Goal: Information Seeking & Learning: Learn about a topic

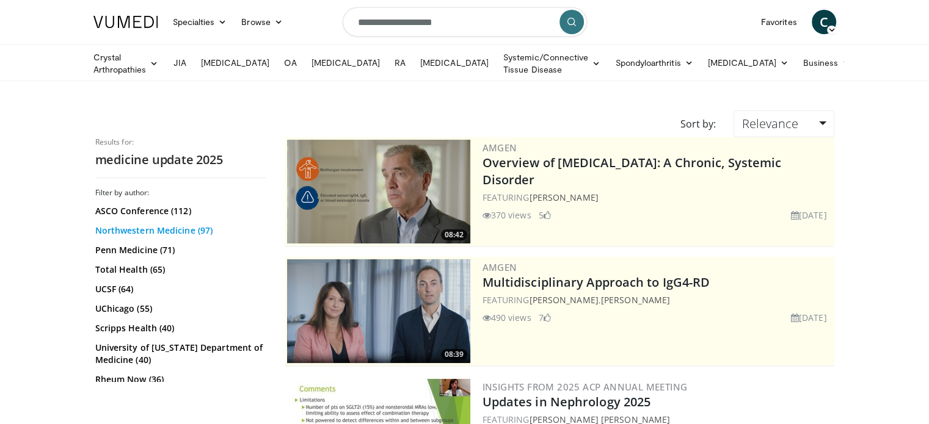
click at [134, 225] on link "Northwestern Medicine (97)" at bounding box center [179, 231] width 168 height 12
click at [117, 246] on link "Penn Medicine (71)" at bounding box center [179, 250] width 168 height 12
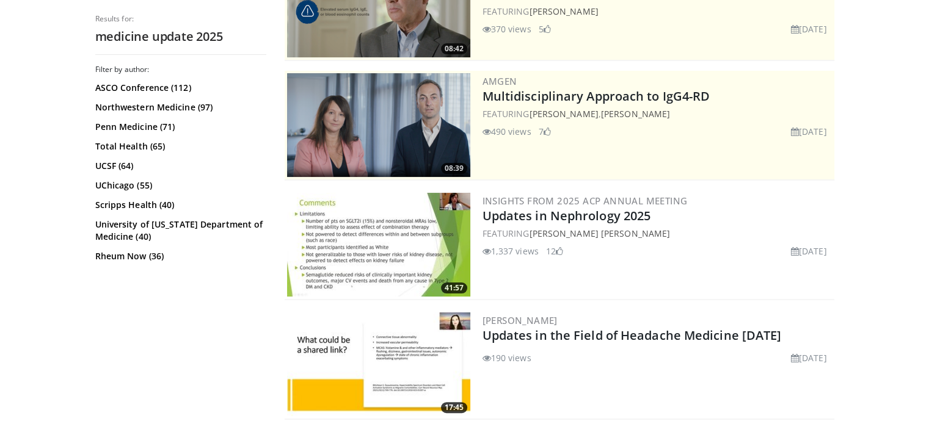
scroll to position [244, 0]
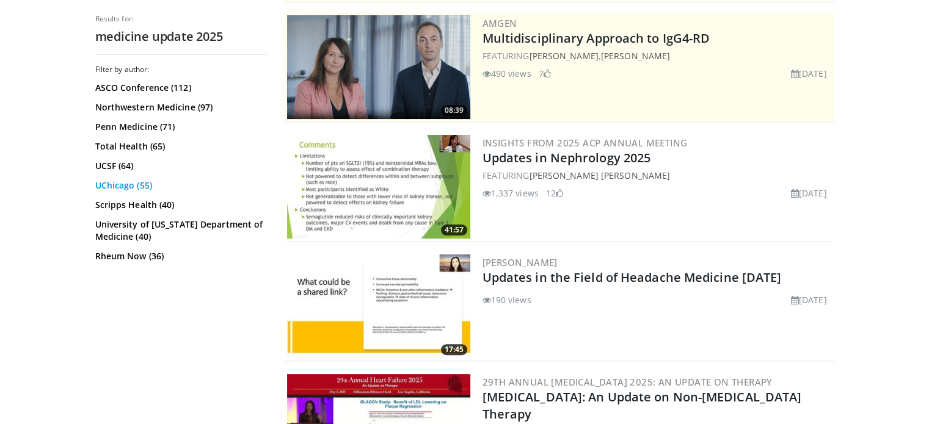
click at [113, 185] on link "UChicago (55)" at bounding box center [179, 186] width 168 height 12
click at [122, 202] on link "Scripps Health (40)" at bounding box center [179, 205] width 168 height 12
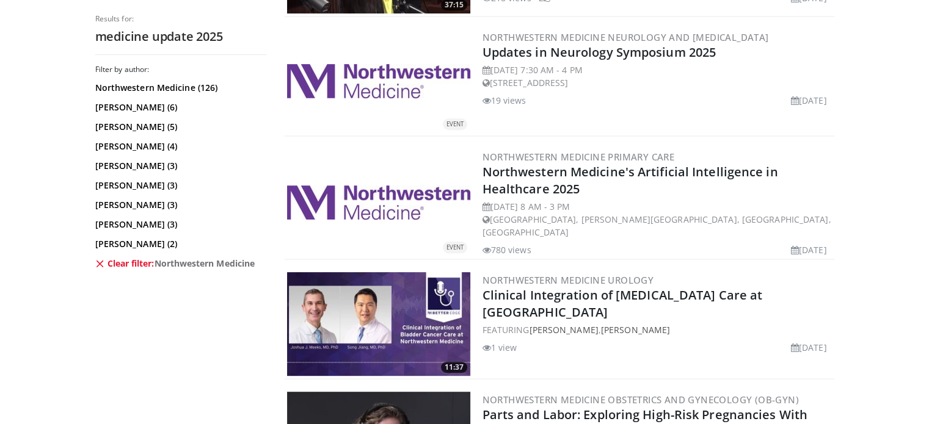
scroll to position [611, 0]
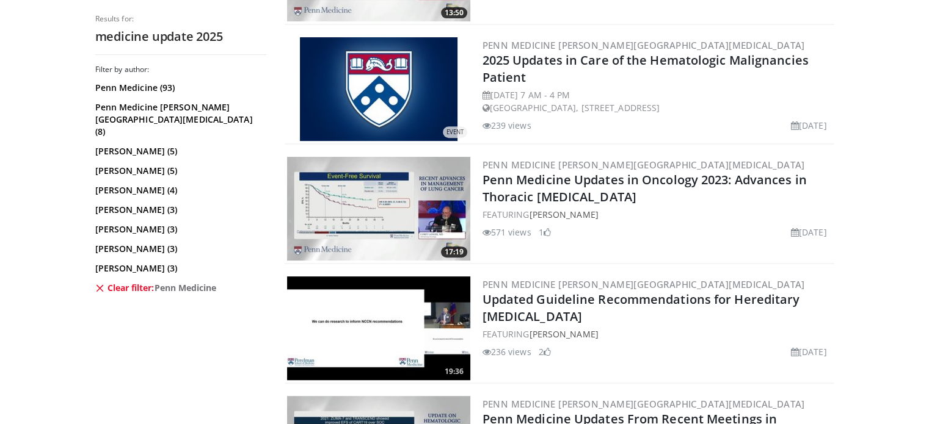
scroll to position [489, 0]
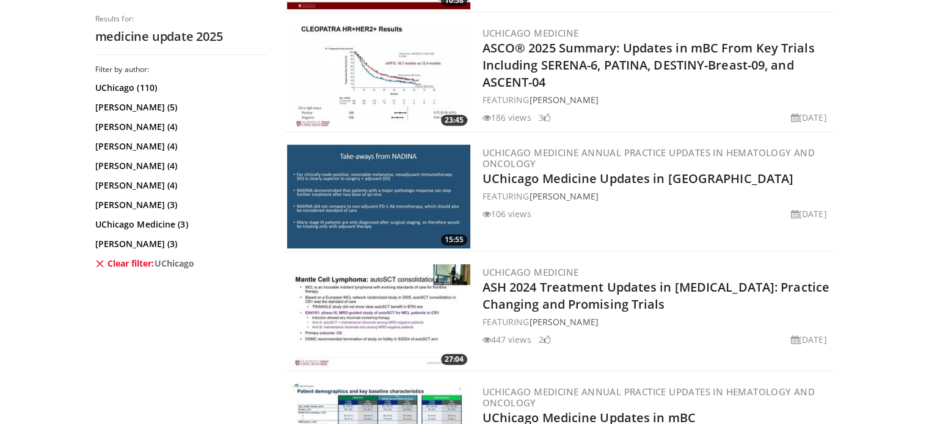
scroll to position [855, 0]
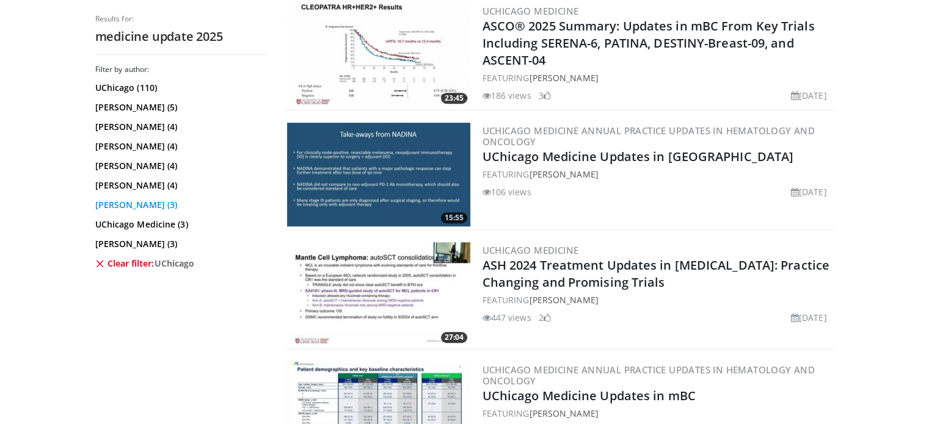
click at [103, 202] on link "David T. Rubin (3)" at bounding box center [179, 205] width 168 height 12
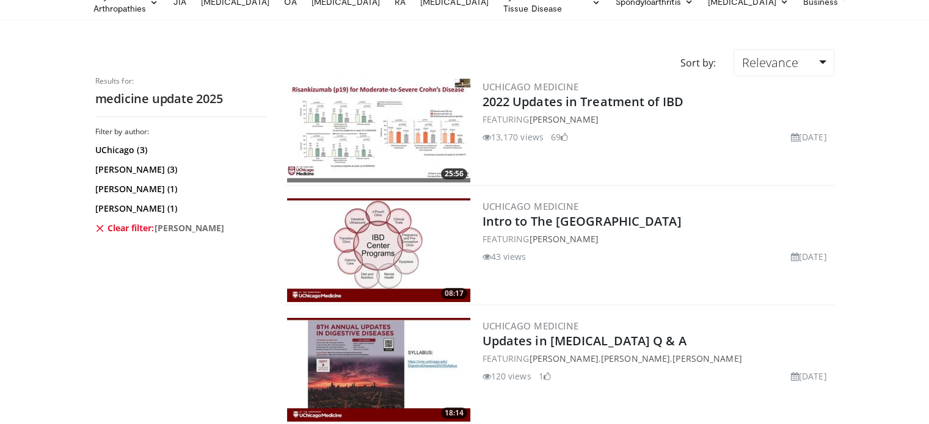
scroll to position [122, 0]
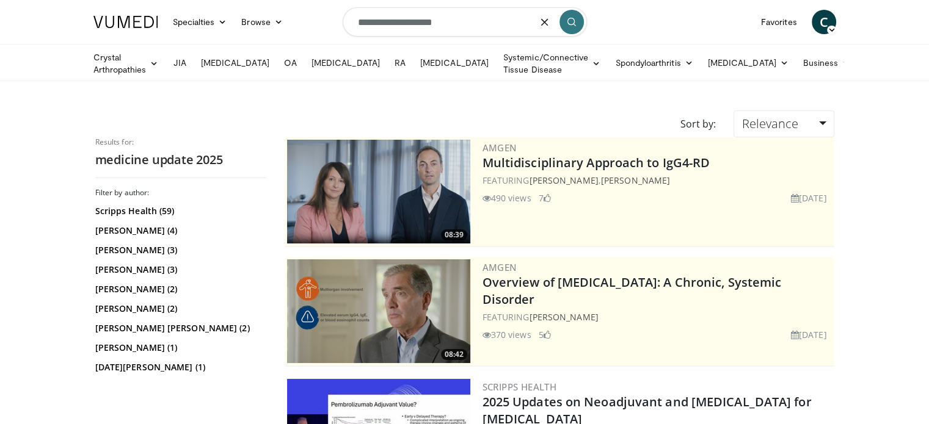
drag, startPoint x: 399, startPoint y: 23, endPoint x: 344, endPoint y: 20, distance: 55.6
click at [344, 20] on input "**********" at bounding box center [465, 21] width 244 height 29
click at [483, 22] on input "**********" at bounding box center [465, 21] width 244 height 29
type input "**********"
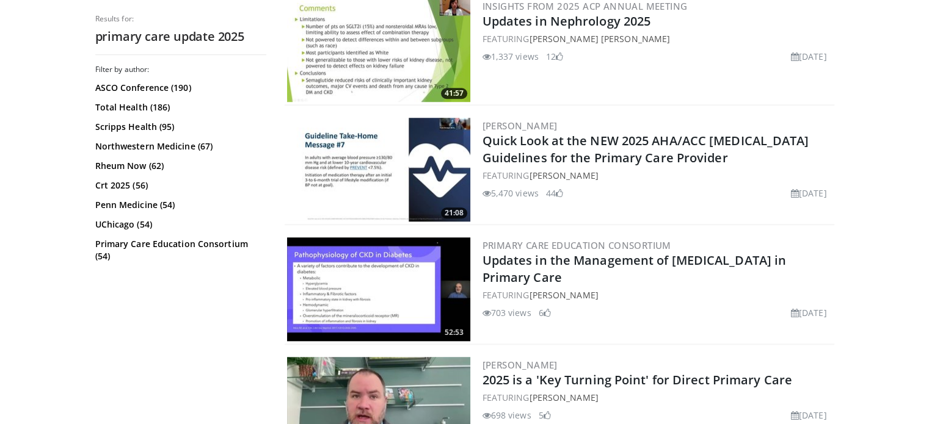
scroll to position [1038, 0]
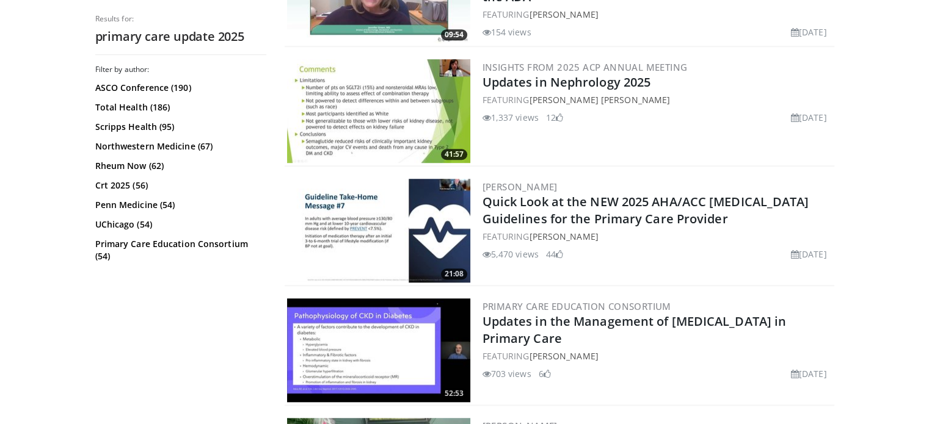
click at [385, 98] on img at bounding box center [378, 111] width 183 height 104
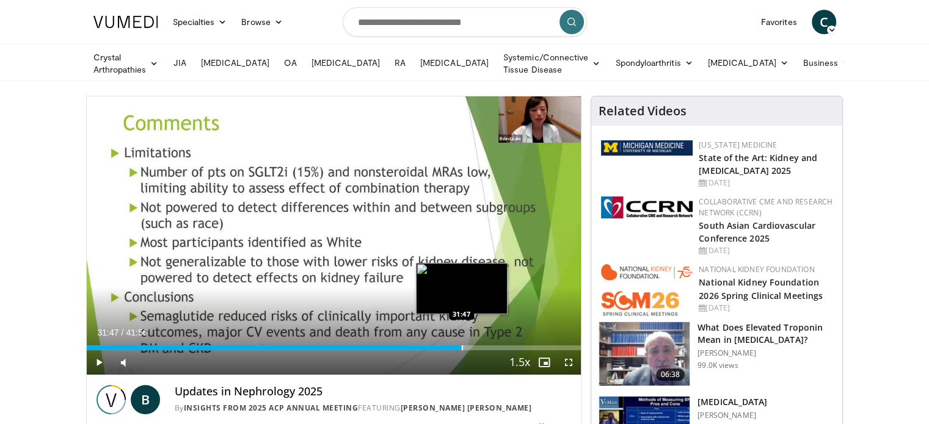
click at [462, 347] on div "Progress Bar" at bounding box center [462, 348] width 1 height 5
click at [468, 346] on div "Progress Bar" at bounding box center [468, 348] width 1 height 5
click at [470, 346] on div "Progress Bar" at bounding box center [470, 348] width 1 height 5
click at [473, 346] on div "Progress Bar" at bounding box center [473, 348] width 1 height 5
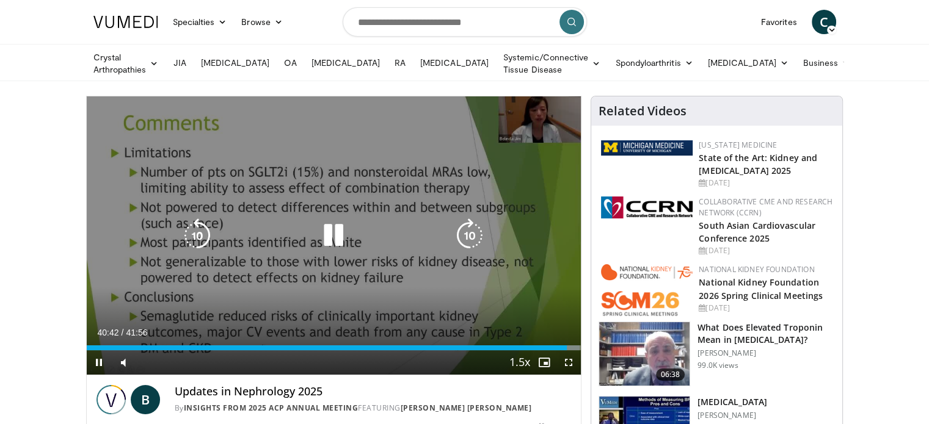
click at [332, 175] on div "10 seconds Tap to unmute" at bounding box center [334, 235] width 495 height 278
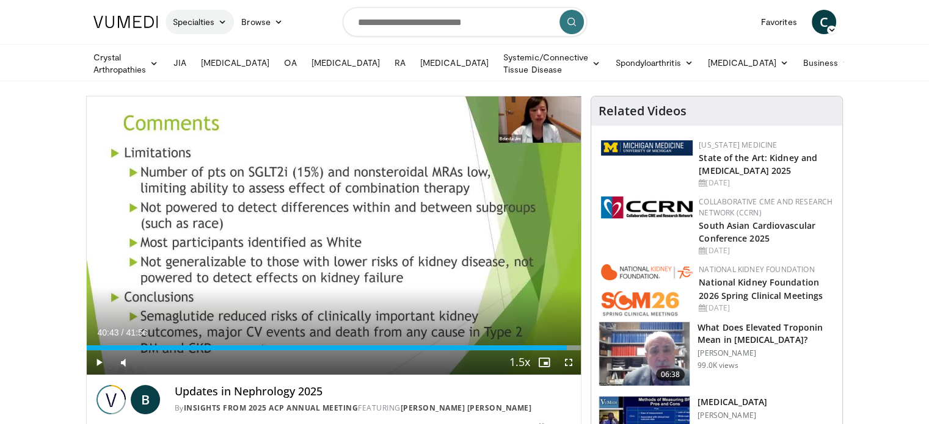
click at [224, 24] on icon at bounding box center [222, 22] width 9 height 9
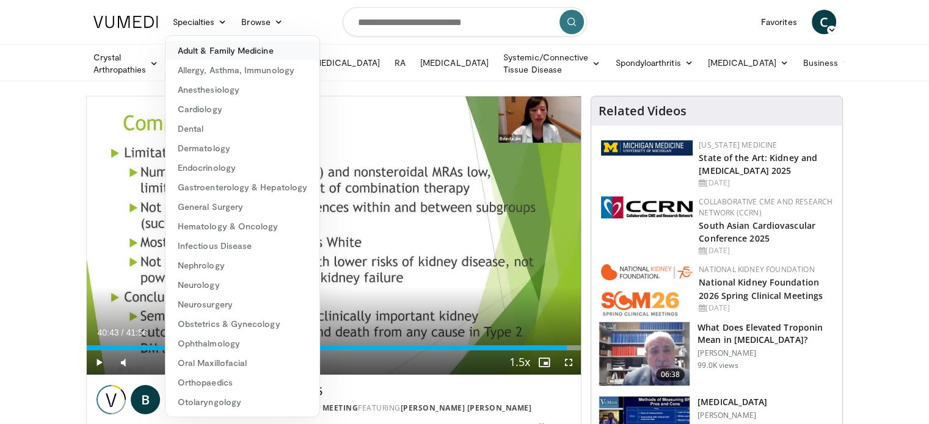
click at [215, 51] on link "Adult & Family Medicine" at bounding box center [243, 51] width 154 height 20
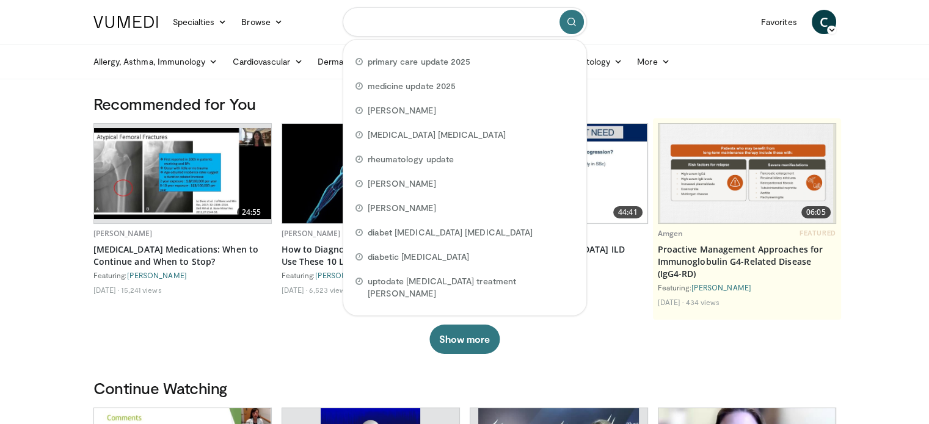
drag, startPoint x: 505, startPoint y: 25, endPoint x: 331, endPoint y: 24, distance: 174.1
click at [331, 24] on nav "Specialties Adult & Family Medicine Allergy, Asthma, Immunology Anesthesiology …" at bounding box center [464, 22] width 757 height 44
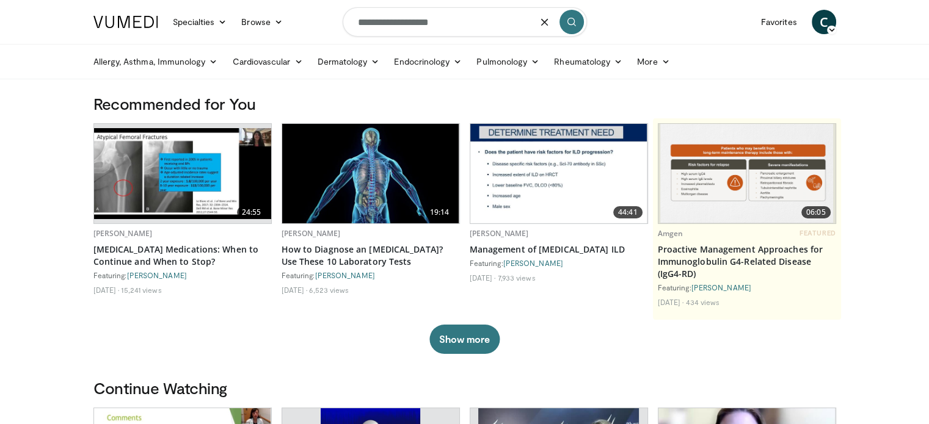
type input "**********"
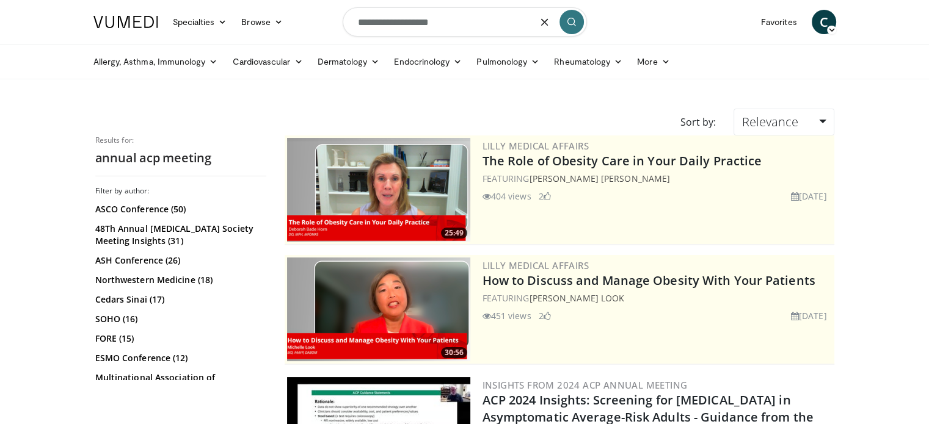
click at [448, 21] on input "**********" at bounding box center [465, 21] width 244 height 29
type input "**********"
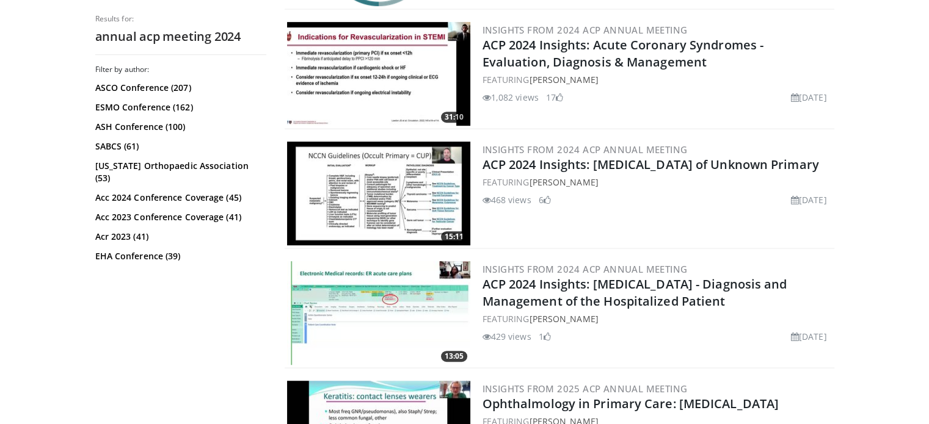
scroll to position [611, 0]
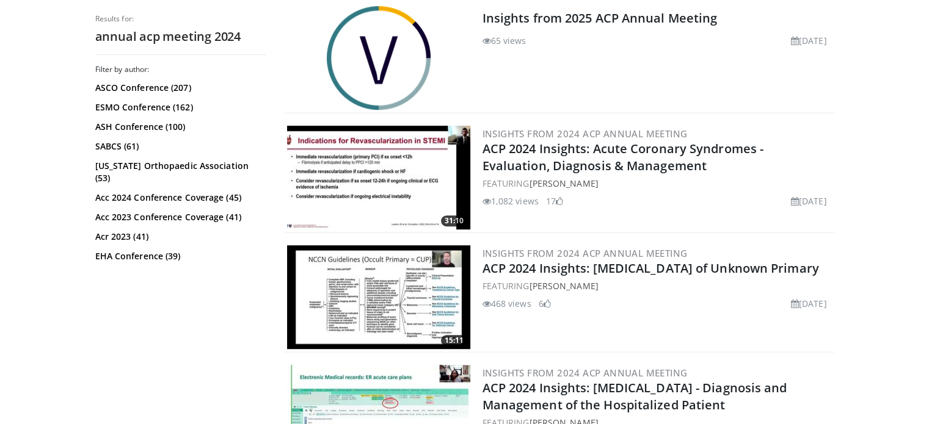
click at [381, 170] on img at bounding box center [378, 178] width 183 height 104
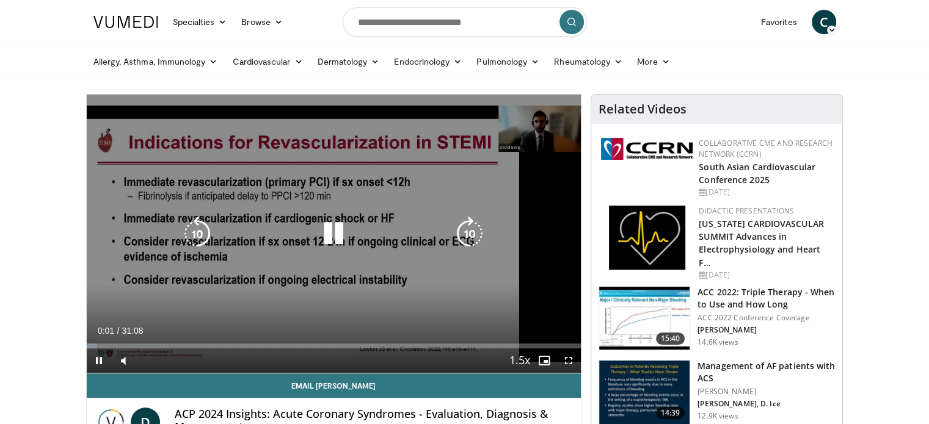
click at [285, 227] on div "Video Player" at bounding box center [333, 234] width 297 height 24
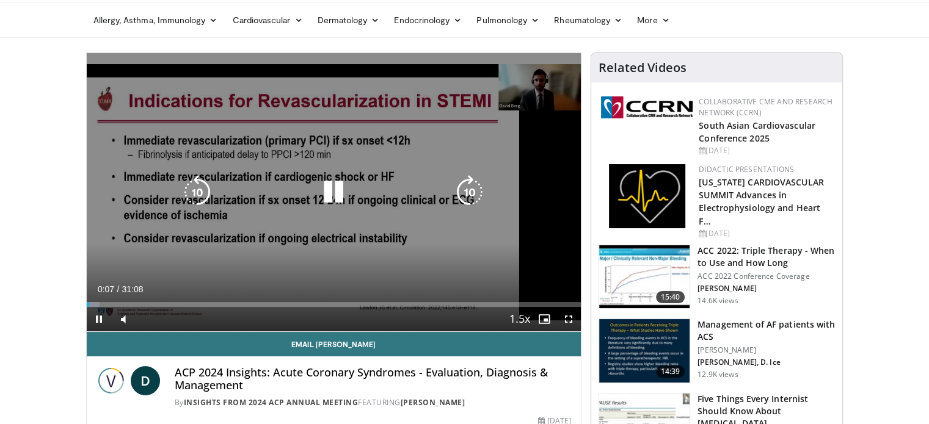
scroll to position [61, 0]
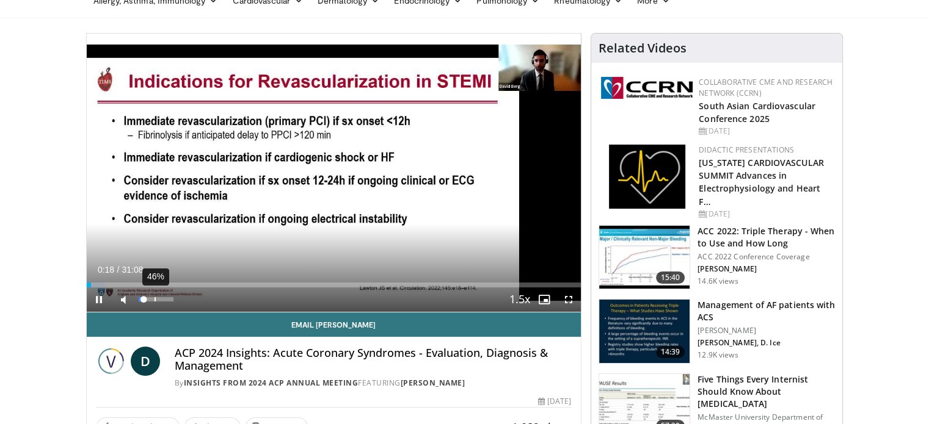
click at [154, 296] on div "46%" at bounding box center [156, 300] width 43 height 24
click at [159, 299] on div "61%" at bounding box center [156, 299] width 35 height 4
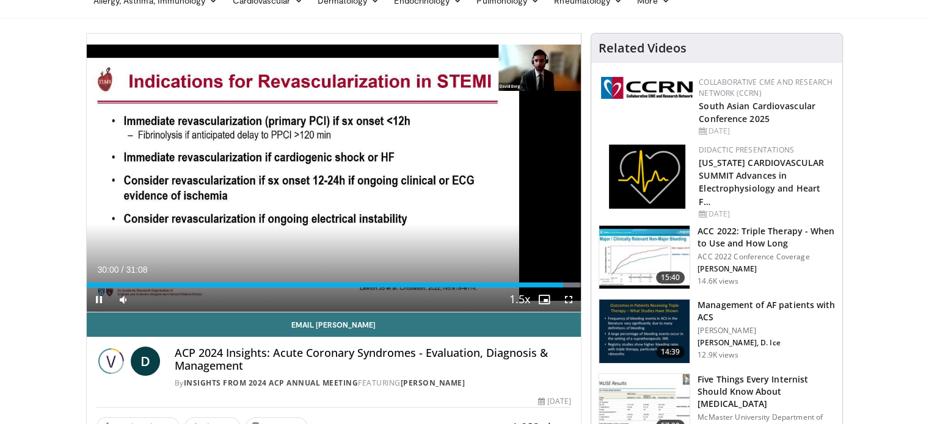
click at [330, 288] on div "Current Time 30:00 / Duration 31:08 Pause Skip Backward Skip Forward Mute 100% …" at bounding box center [334, 300] width 495 height 24
click at [358, 297] on div "Current Time 30:02 / Duration 31:08 Pause Skip Backward Skip Forward Mute 100% …" at bounding box center [334, 300] width 495 height 24
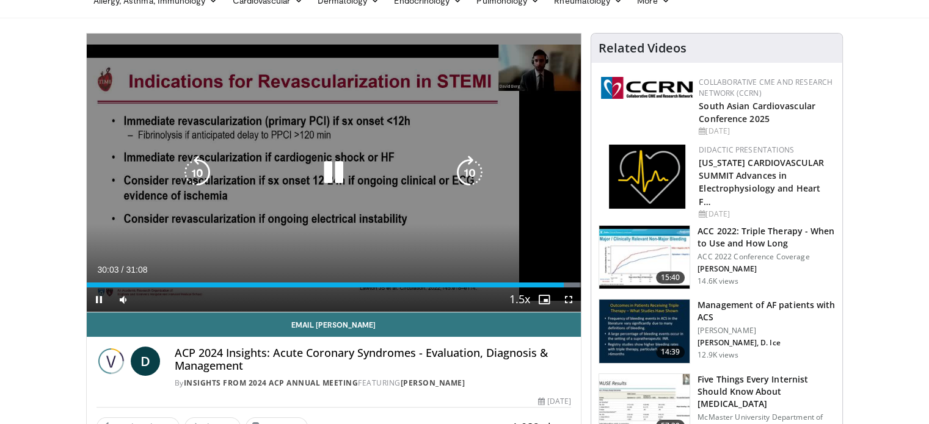
click at [469, 213] on div "10 seconds Tap to unmute" at bounding box center [334, 173] width 495 height 278
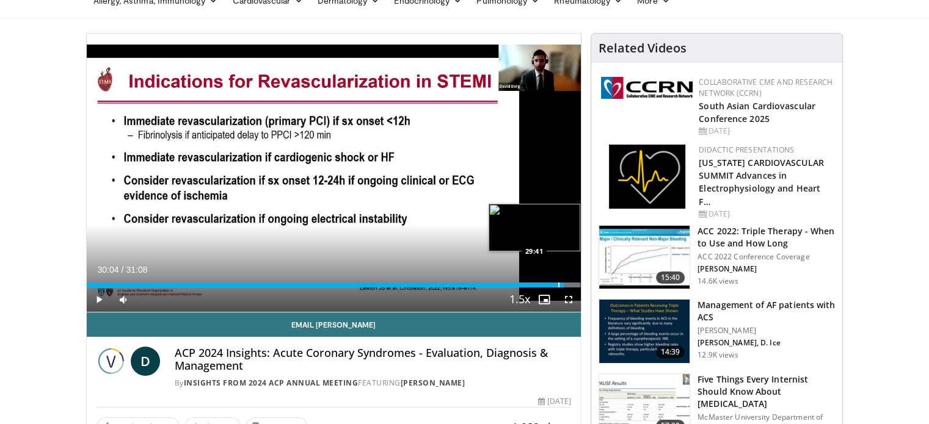
click at [558, 285] on div "Progress Bar" at bounding box center [558, 285] width 1 height 5
click at [549, 283] on div "Progress Bar" at bounding box center [549, 285] width 1 height 5
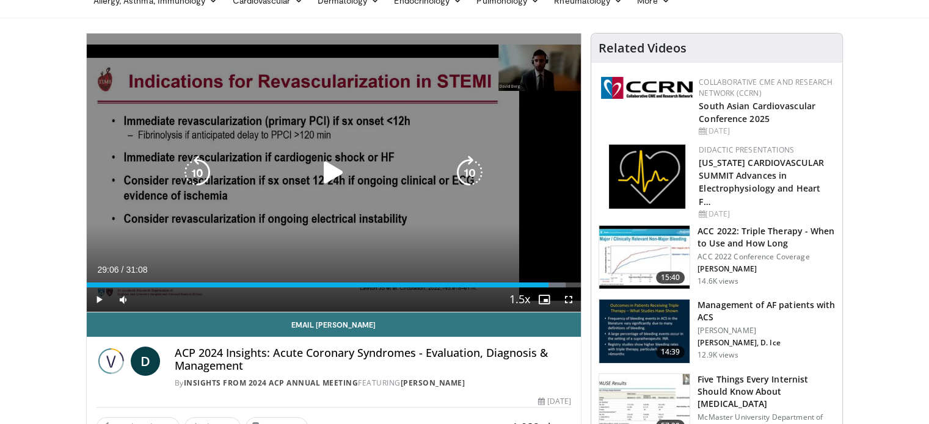
click at [374, 185] on div "10 seconds Tap to unmute" at bounding box center [334, 173] width 495 height 278
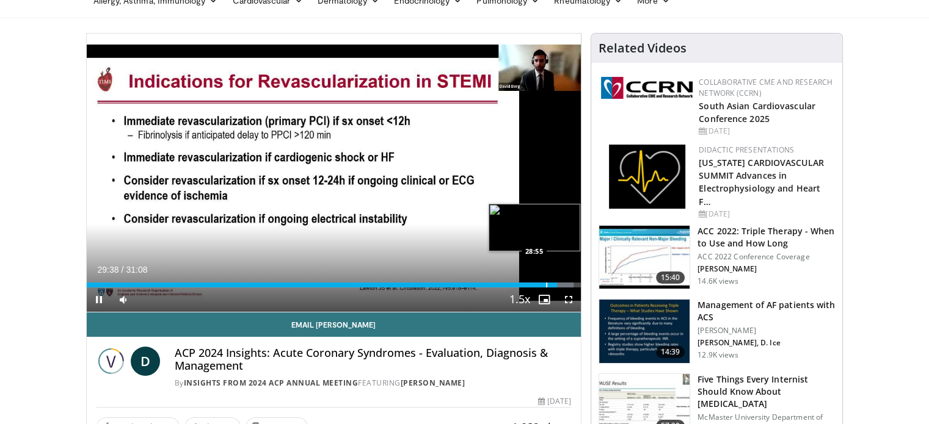
click at [546, 284] on div "Progress Bar" at bounding box center [546, 285] width 1 height 5
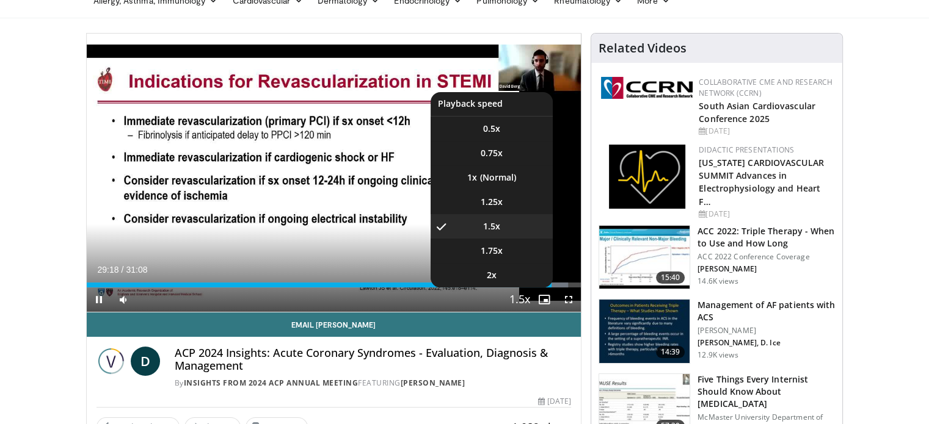
click at [523, 297] on span "Video Player" at bounding box center [519, 300] width 17 height 24
click at [492, 202] on span "1.25x" at bounding box center [492, 202] width 22 height 12
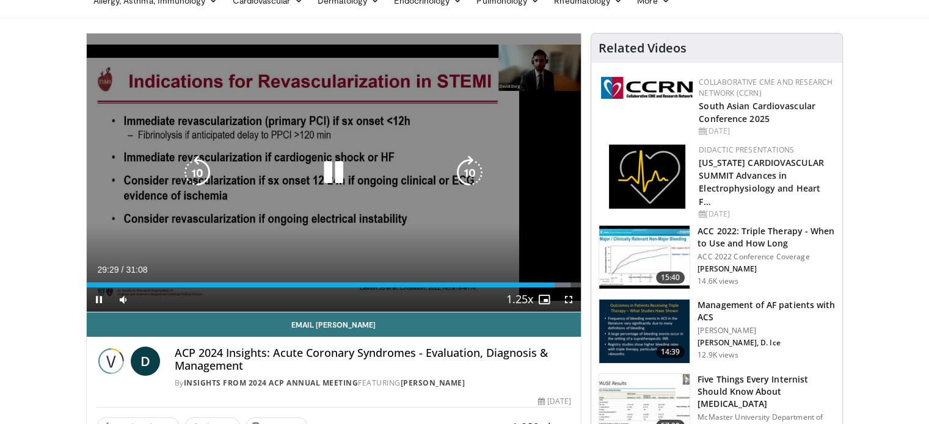
click at [387, 217] on div "10 seconds Tap to unmute" at bounding box center [334, 173] width 495 height 278
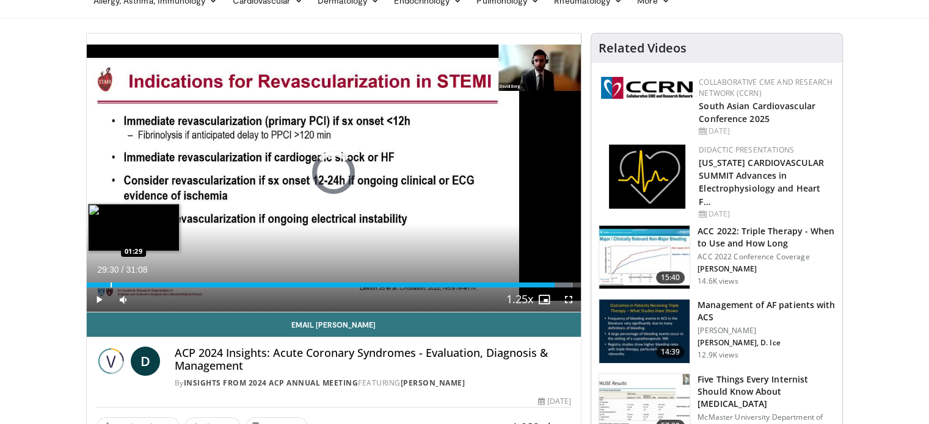
click at [111, 283] on div "Progress Bar" at bounding box center [111, 285] width 1 height 5
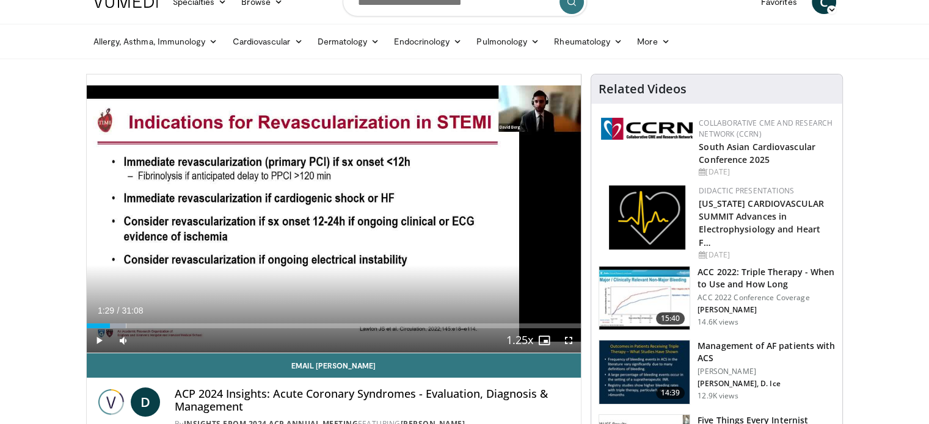
scroll to position [0, 0]
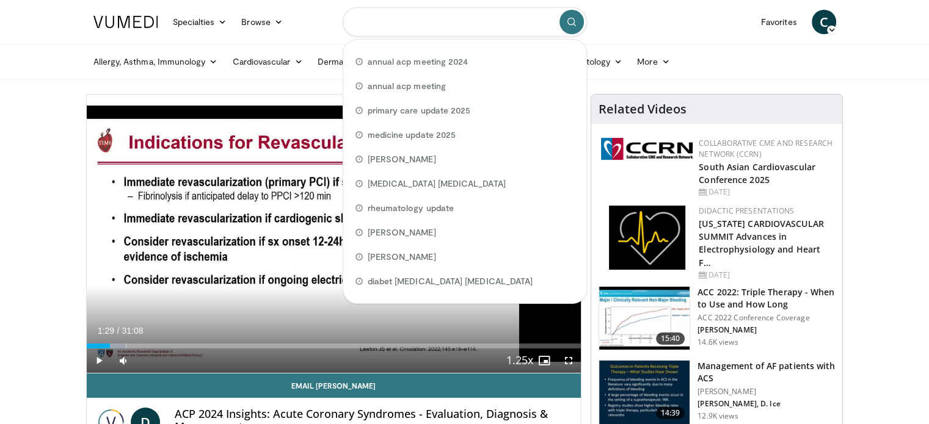
click at [409, 21] on input "Search topics, interventions" at bounding box center [465, 21] width 244 height 29
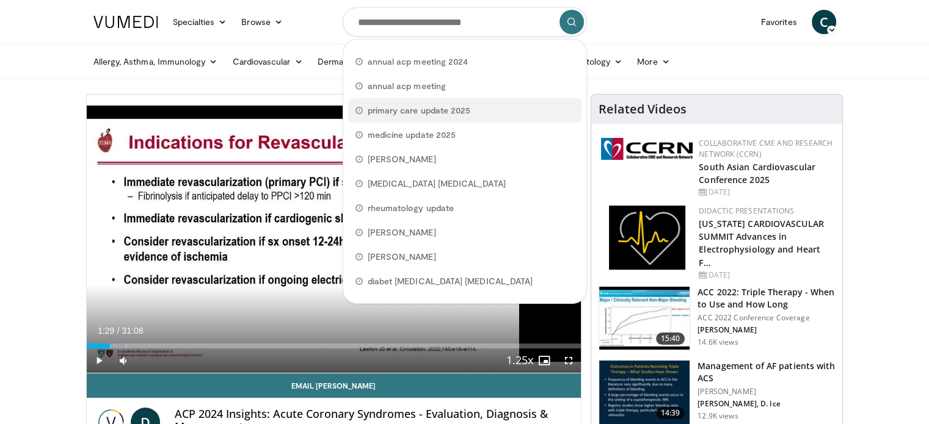
click at [417, 109] on span "primary care update 2025" at bounding box center [419, 110] width 103 height 12
type input "**********"
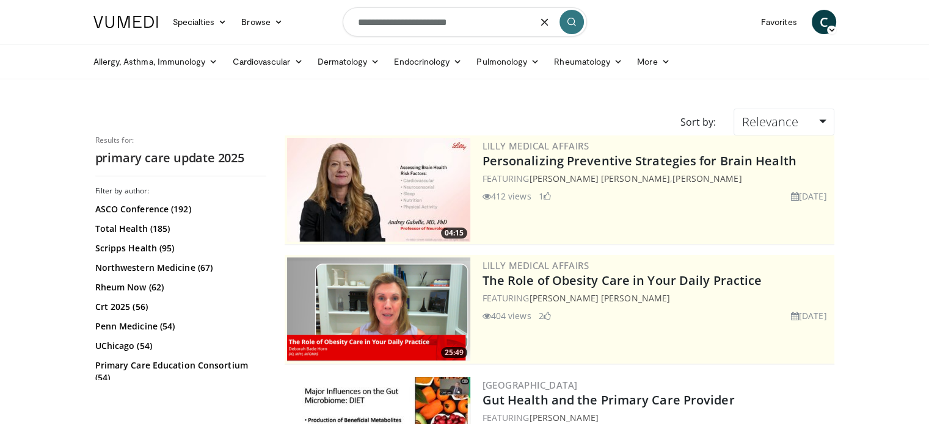
drag, startPoint x: 482, startPoint y: 21, endPoint x: 342, endPoint y: 18, distance: 139.9
click at [344, 20] on input "**********" at bounding box center [465, 21] width 244 height 29
type input "**********"
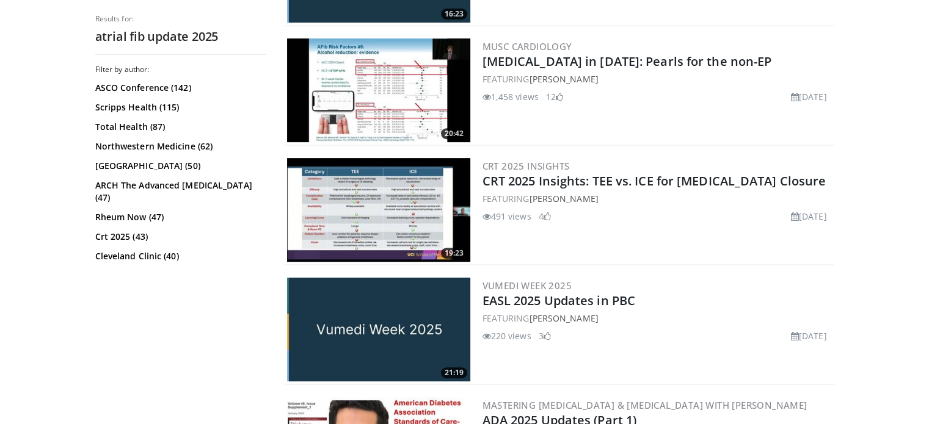
scroll to position [428, 0]
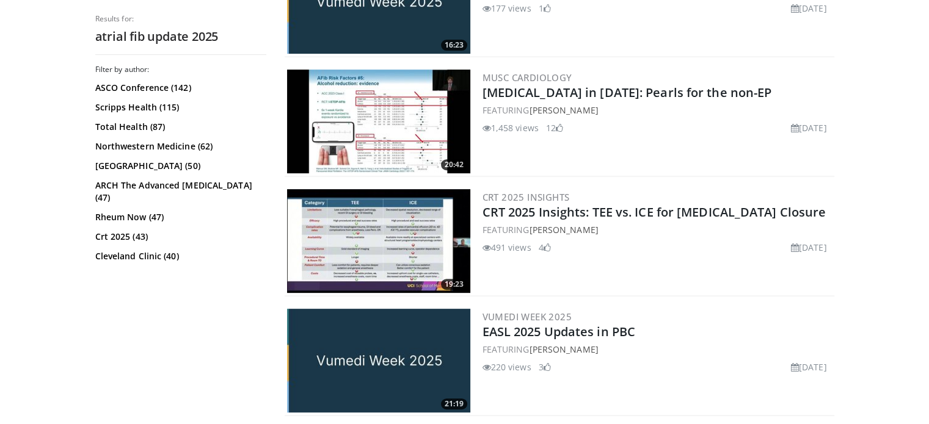
click at [399, 119] on img at bounding box center [378, 122] width 183 height 104
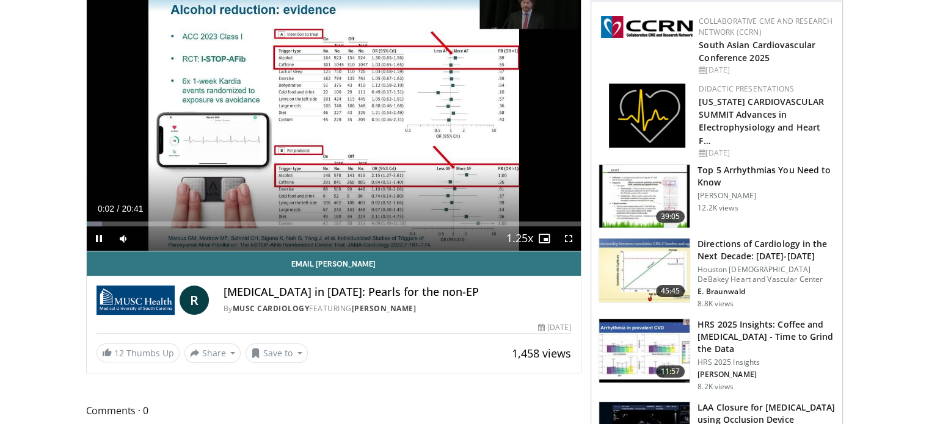
scroll to position [61, 0]
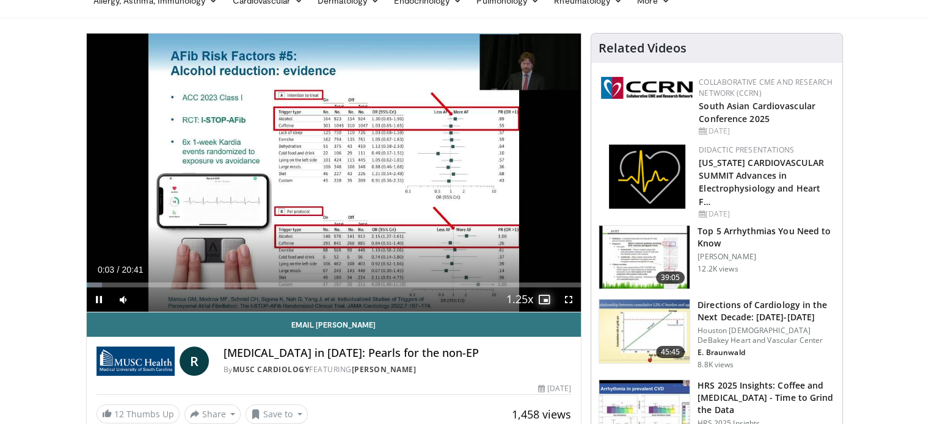
click at [544, 300] on span "Video Player" at bounding box center [544, 300] width 24 height 24
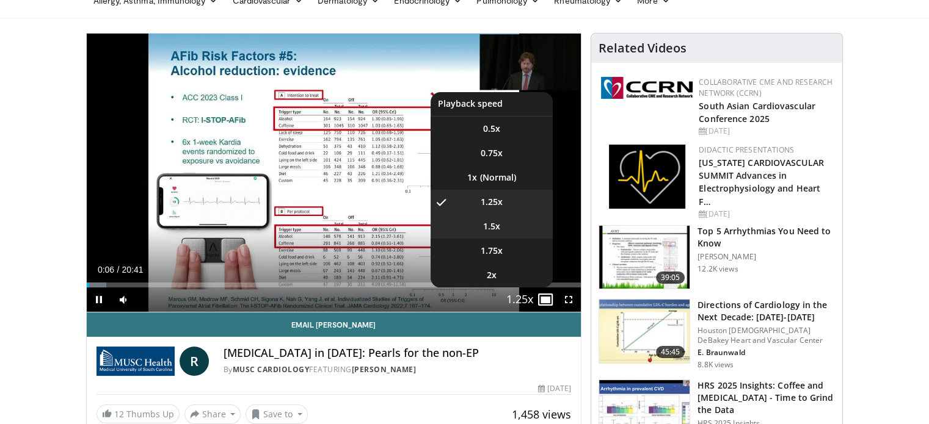
click at [498, 227] on span "1.5x" at bounding box center [491, 226] width 17 height 12
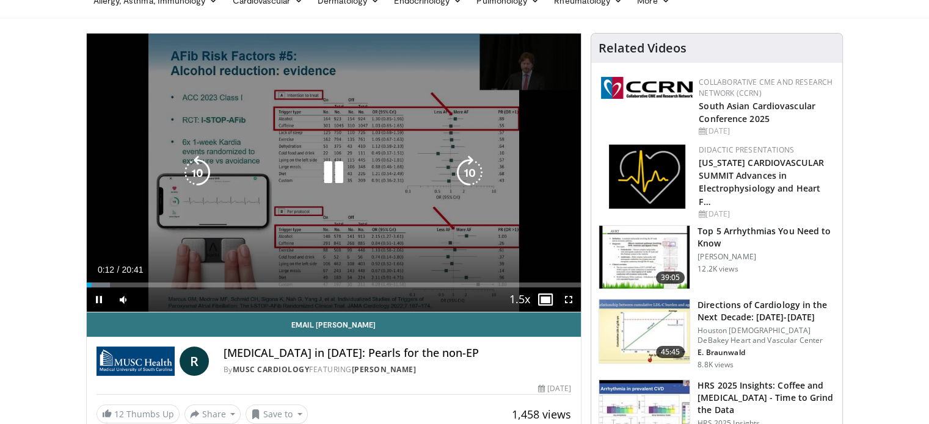
click at [315, 169] on div "Video Player" at bounding box center [333, 173] width 297 height 24
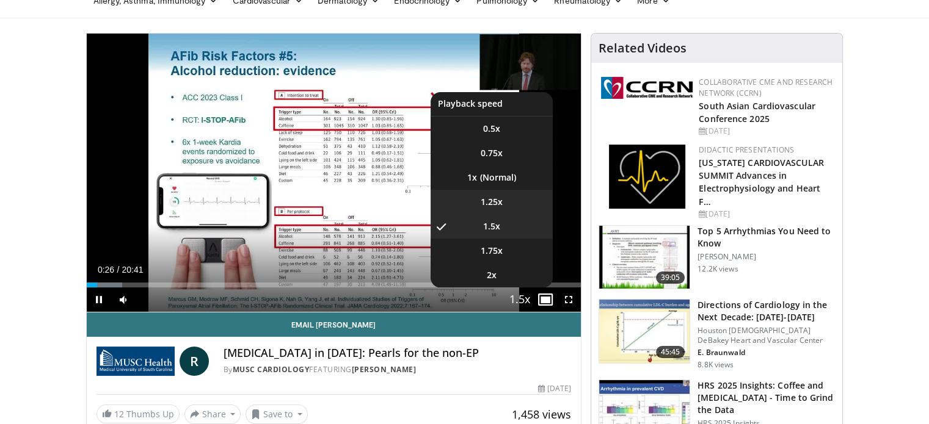
click at [495, 199] on span "1.25x" at bounding box center [492, 202] width 22 height 12
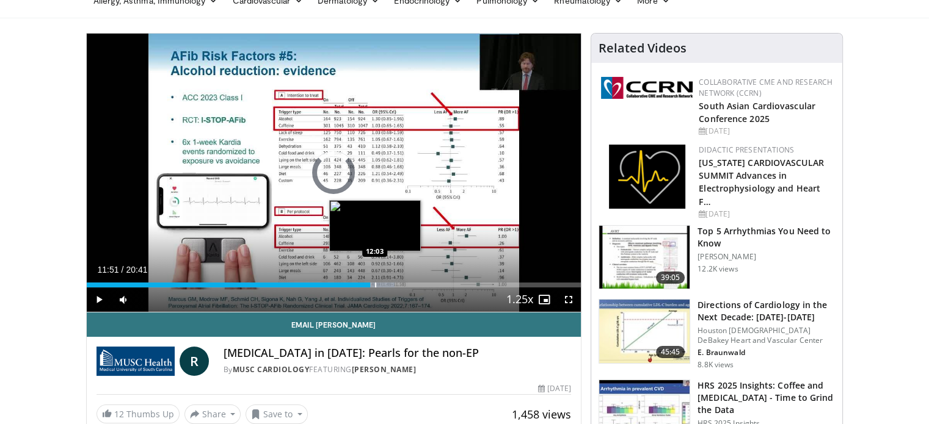
click at [375, 286] on div "Progress Bar" at bounding box center [375, 285] width 1 height 5
click at [382, 286] on div "Progress Bar" at bounding box center [382, 285] width 1 height 5
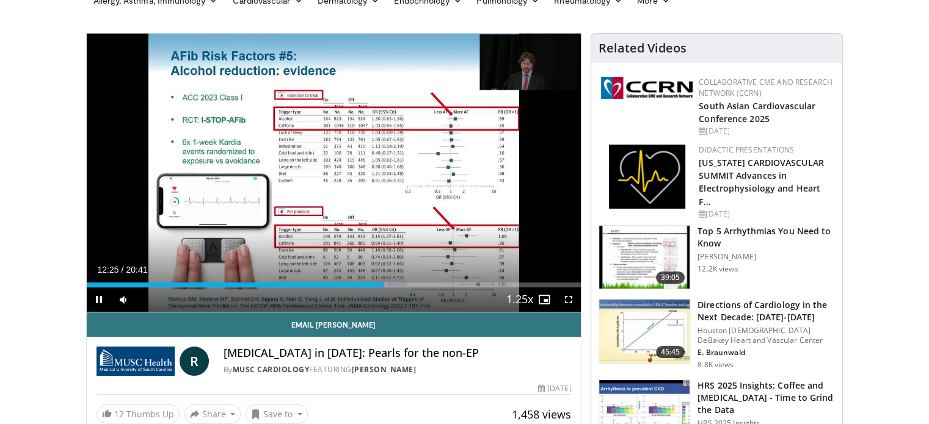
click at [388, 288] on div "Current Time 12:25 / Duration 20:41 Pause Skip Backward Skip Forward Mute 77% L…" at bounding box center [334, 300] width 495 height 24
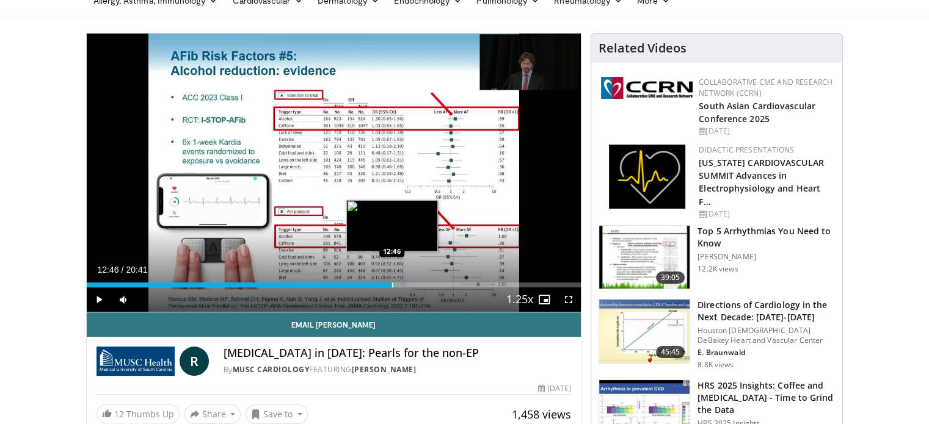
click at [392, 286] on div "Progress Bar" at bounding box center [392, 285] width 1 height 5
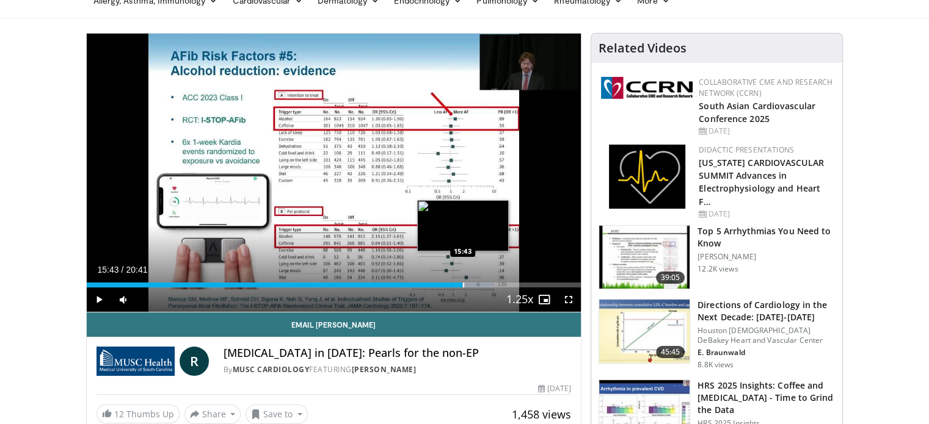
click at [463, 285] on div "Progress Bar" at bounding box center [463, 285] width 1 height 5
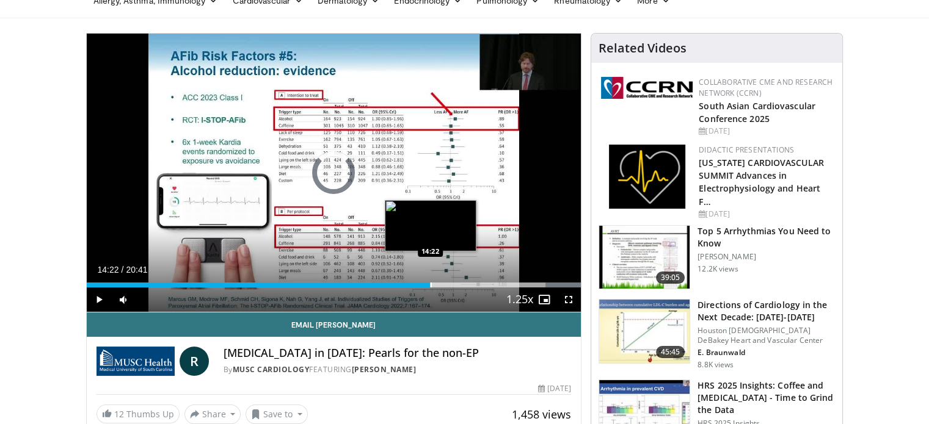
click at [430, 278] on div "Loaded : 100.00% 20:39 14:22" at bounding box center [334, 282] width 495 height 12
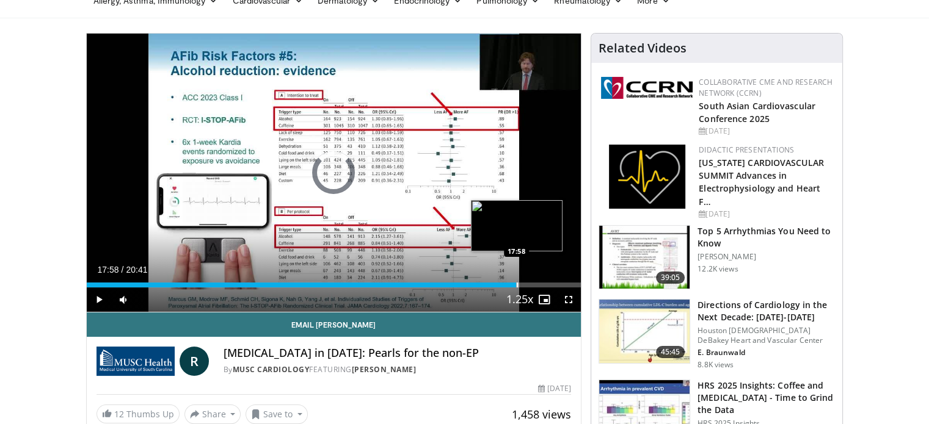
click at [516, 282] on div "Loaded : 74.94% 17:58 17:58" at bounding box center [334, 282] width 495 height 12
click at [531, 285] on div "Progress Bar" at bounding box center [531, 285] width 1 height 5
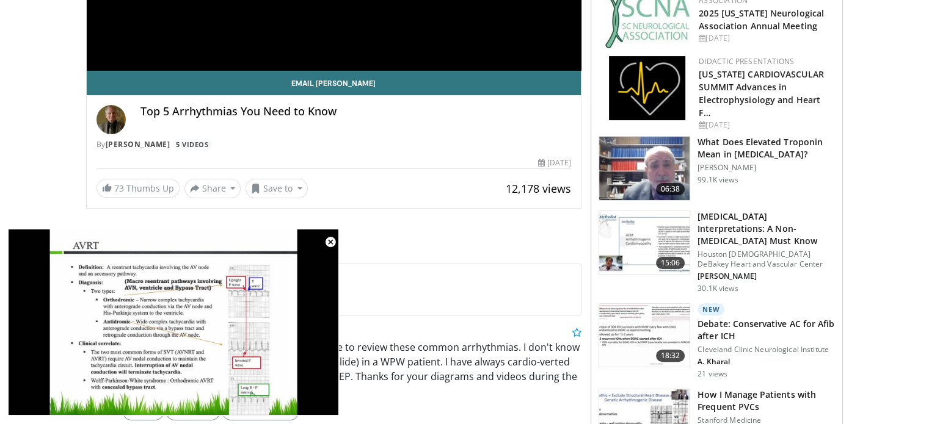
scroll to position [305, 0]
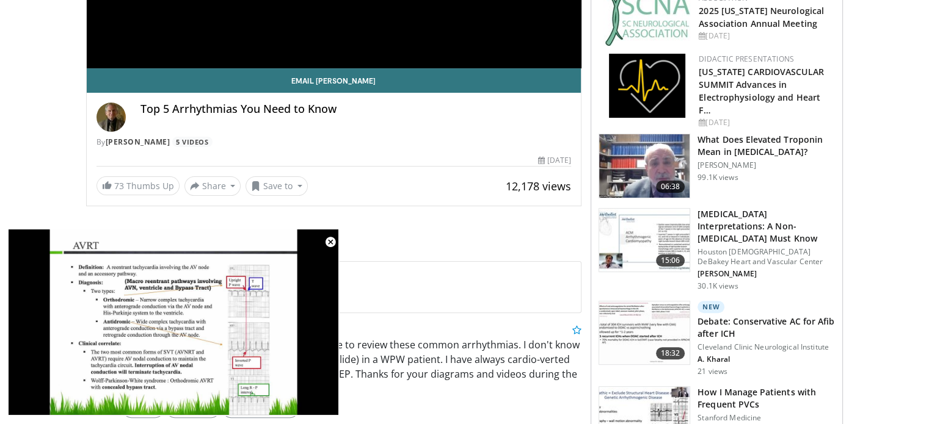
click at [642, 214] on img at bounding box center [644, 241] width 90 height 64
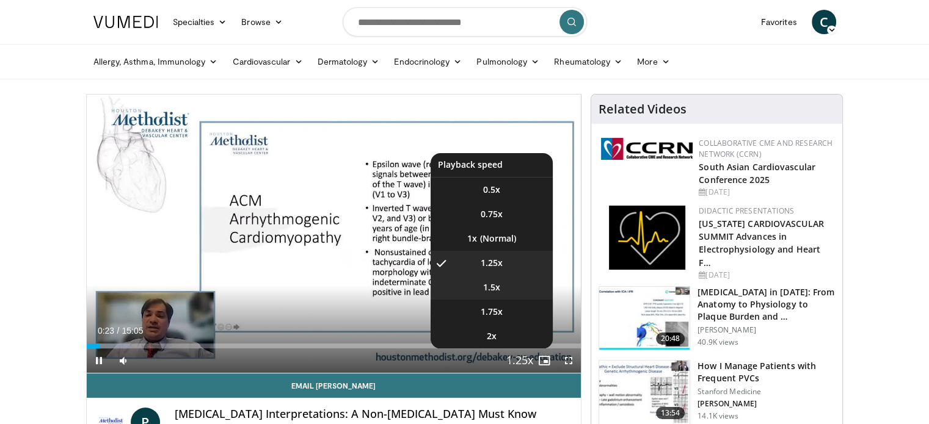
click at [498, 287] on span "1.5x" at bounding box center [491, 288] width 17 height 12
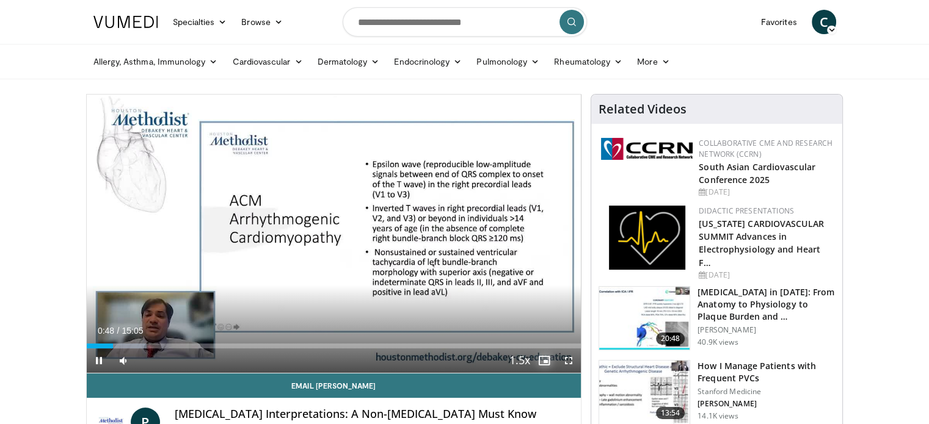
click at [542, 358] on span "Video Player" at bounding box center [544, 361] width 24 height 24
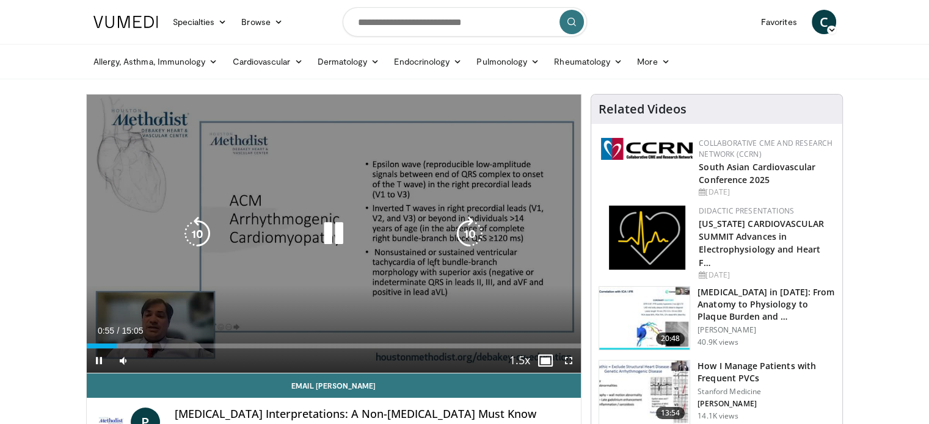
click at [485, 249] on icon "Video Player" at bounding box center [470, 234] width 34 height 34
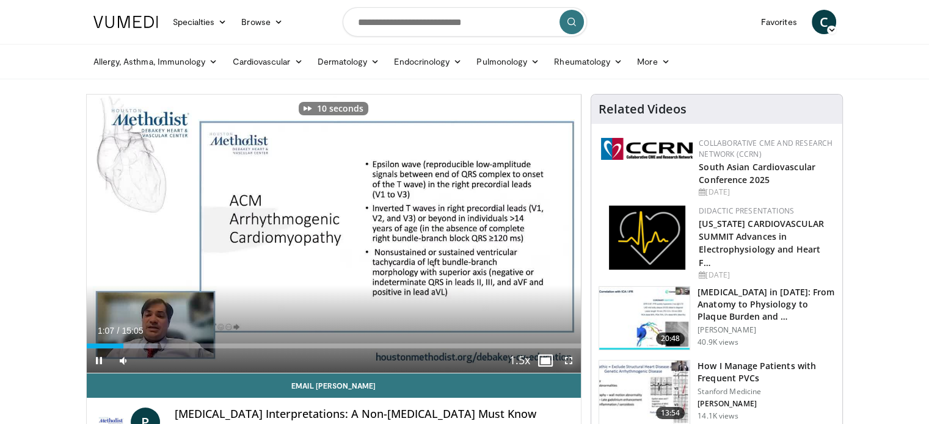
click at [565, 359] on span "Video Player" at bounding box center [568, 361] width 24 height 24
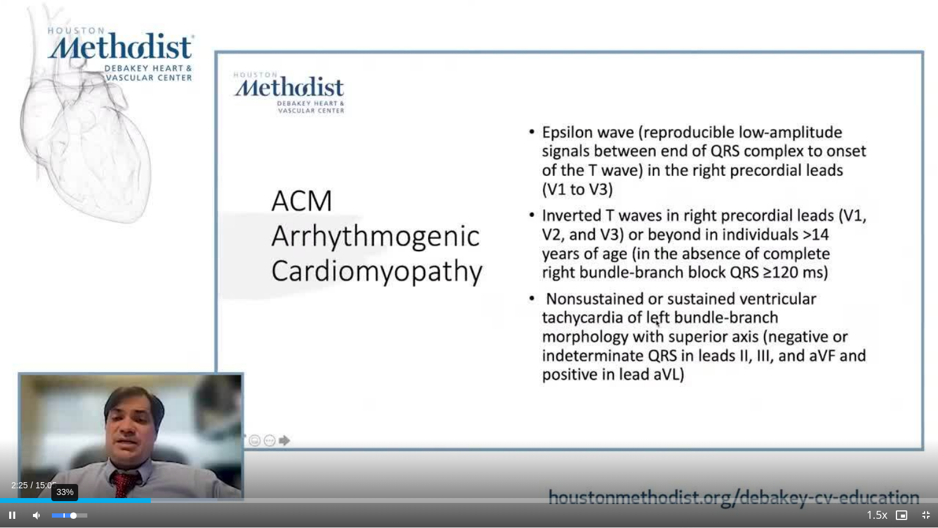
click at [64, 424] on div "33%" at bounding box center [69, 515] width 43 height 24
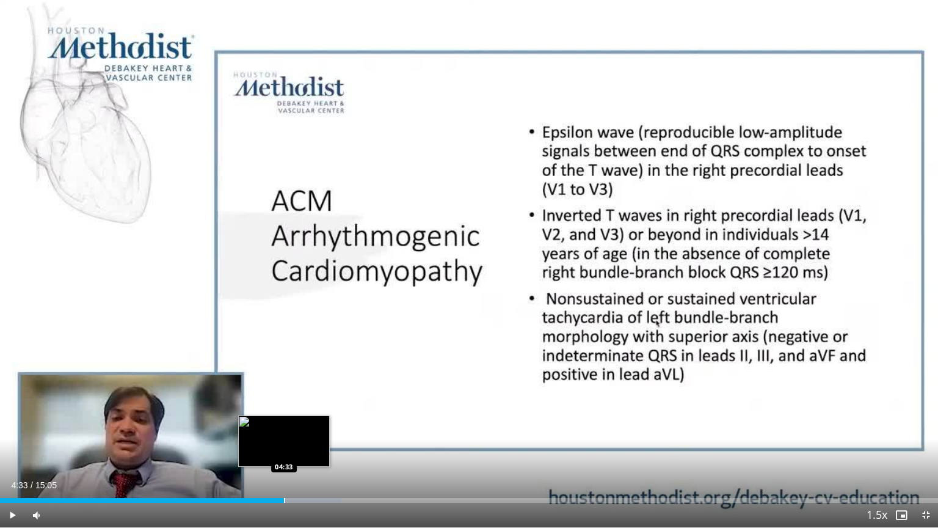
click at [284, 424] on div "Progress Bar" at bounding box center [284, 500] width 1 height 5
click at [296, 424] on div "Loaded : 37.50% 04:36 04:46" at bounding box center [469, 497] width 938 height 12
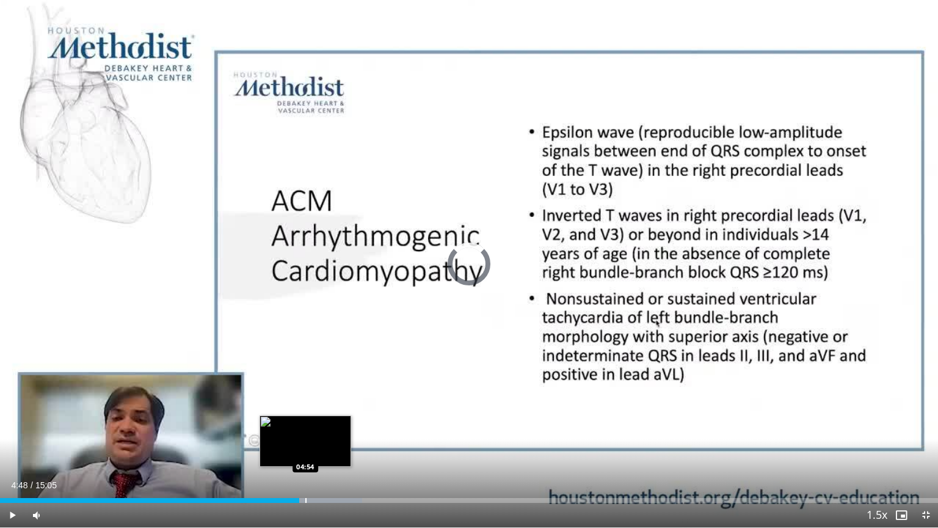
click at [303, 424] on div "Loaded : 38.61% 04:48 04:54" at bounding box center [469, 500] width 938 height 5
click at [312, 424] on div "Progress Bar" at bounding box center [312, 500] width 1 height 5
click at [322, 424] on div "Progress Bar" at bounding box center [322, 500] width 1 height 5
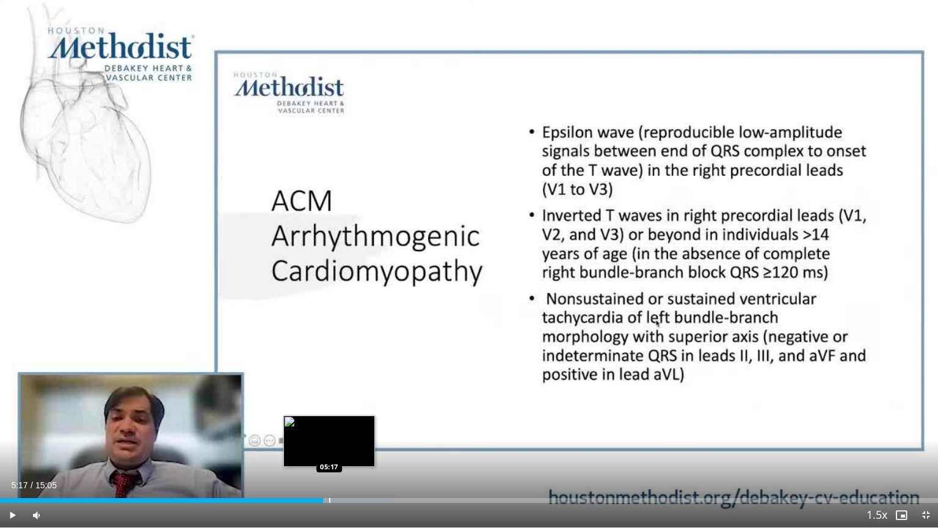
click at [329, 424] on div "Progress Bar" at bounding box center [329, 500] width 1 height 5
click at [335, 424] on div "Progress Bar" at bounding box center [335, 500] width 1 height 5
click at [343, 424] on div "Progress Bar" at bounding box center [343, 500] width 1 height 5
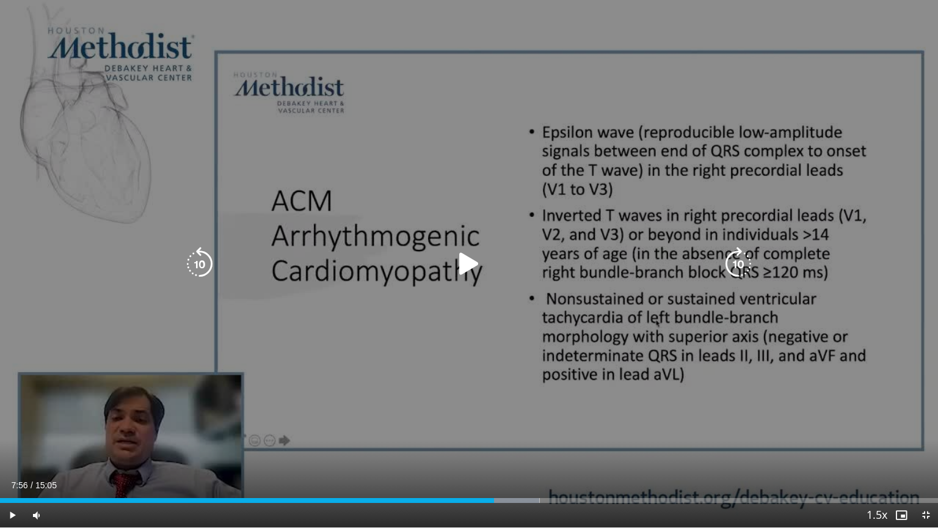
click at [494, 424] on div "Loaded : 57.52% 07:56 07:56" at bounding box center [469, 497] width 938 height 12
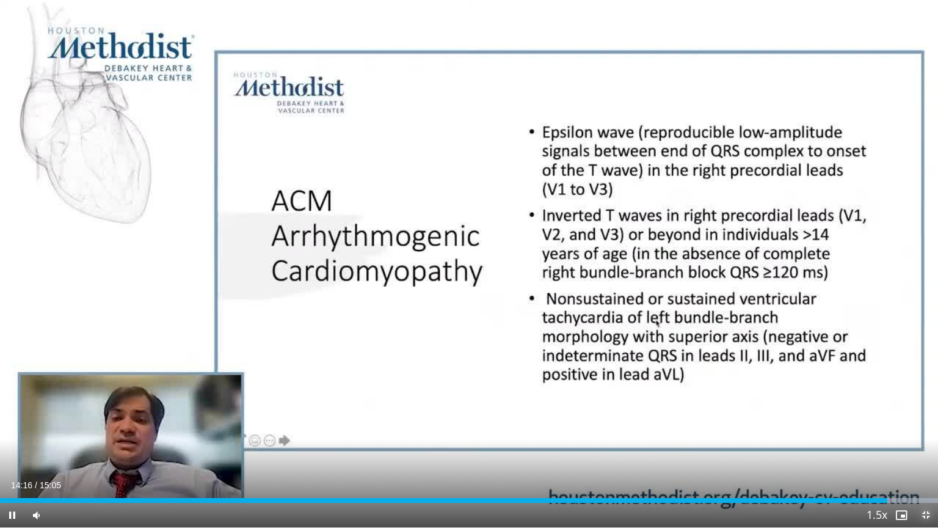
click at [922, 424] on span "Video Player" at bounding box center [926, 515] width 24 height 24
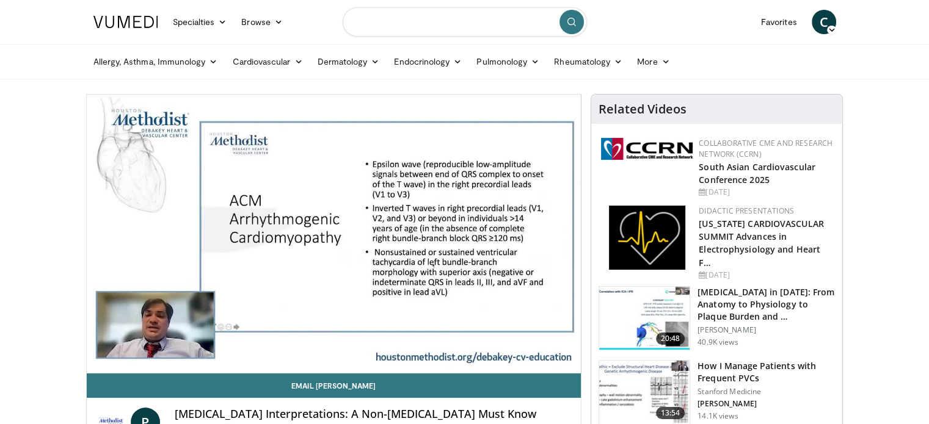
click at [425, 29] on input "Search topics, interventions" at bounding box center [465, 21] width 244 height 29
type input "**********"
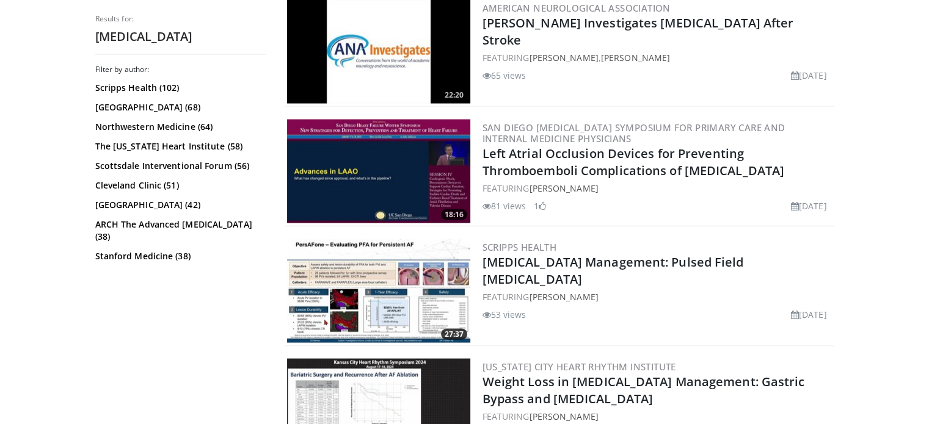
scroll to position [2443, 0]
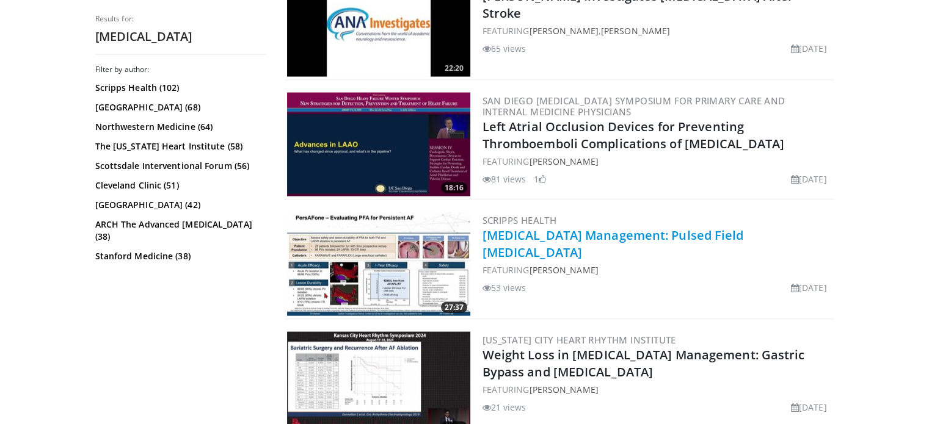
click at [560, 227] on link "[MEDICAL_DATA] Management: Pulsed Field [MEDICAL_DATA]" at bounding box center [612, 244] width 261 height 34
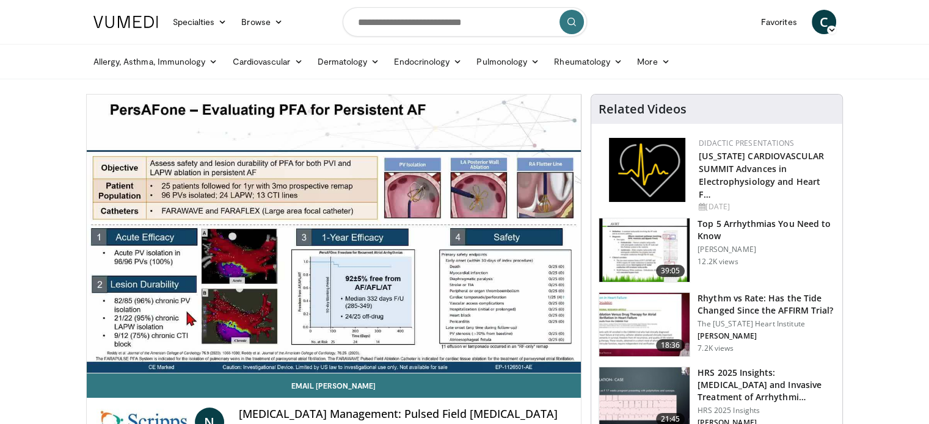
click at [674, 24] on nav "Specialties Adult & Family Medicine Allergy, [MEDICAL_DATA], Immunology Anesthe…" at bounding box center [464, 22] width 757 height 44
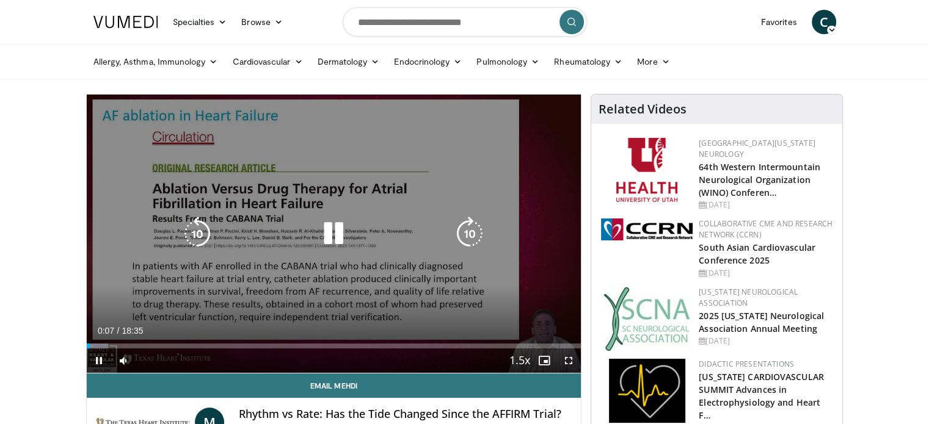
click at [351, 169] on div "10 seconds Tap to unmute" at bounding box center [334, 234] width 495 height 278
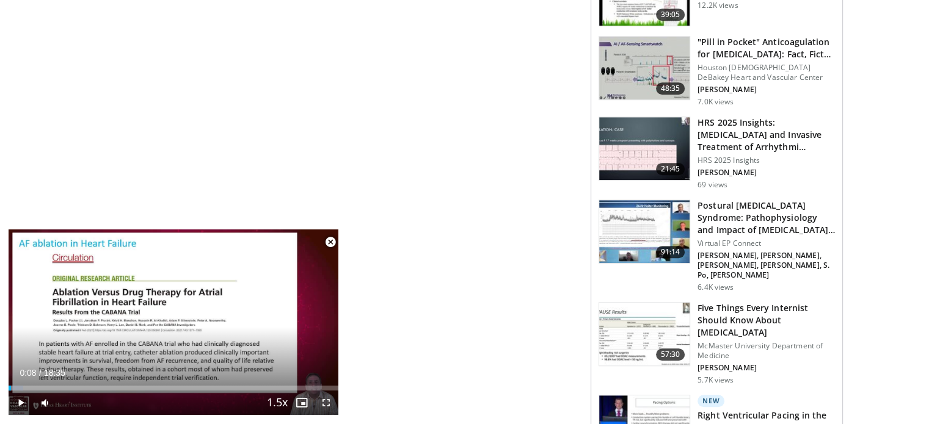
scroll to position [733, 0]
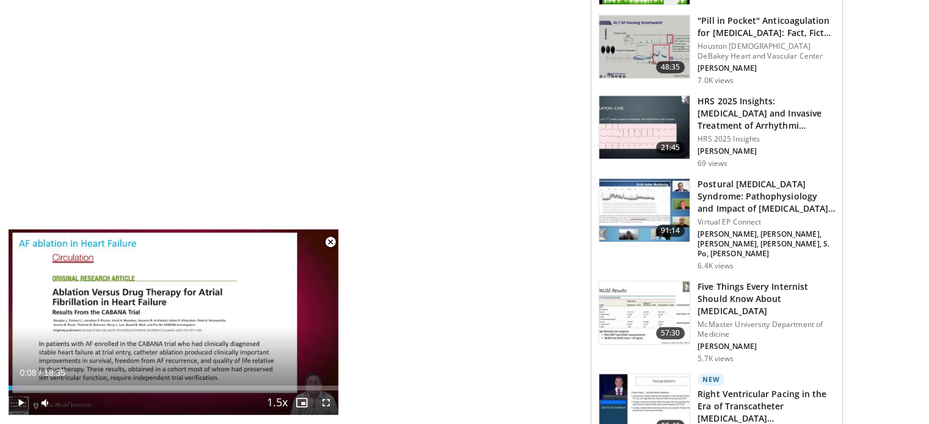
click at [633, 282] on img at bounding box center [644, 314] width 90 height 64
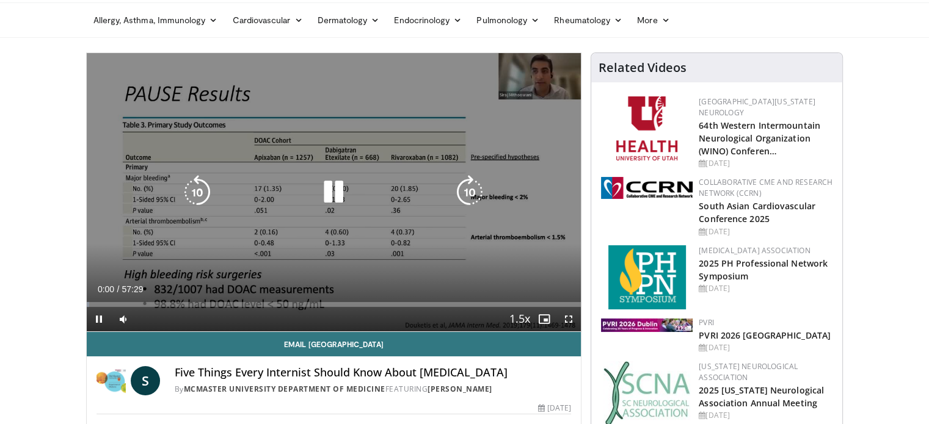
scroll to position [61, 0]
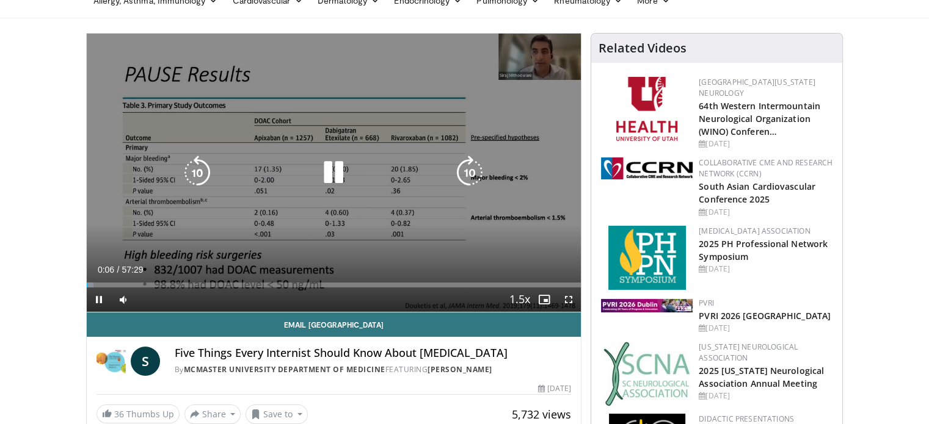
click at [341, 198] on div "10 seconds Tap to unmute" at bounding box center [334, 173] width 495 height 278
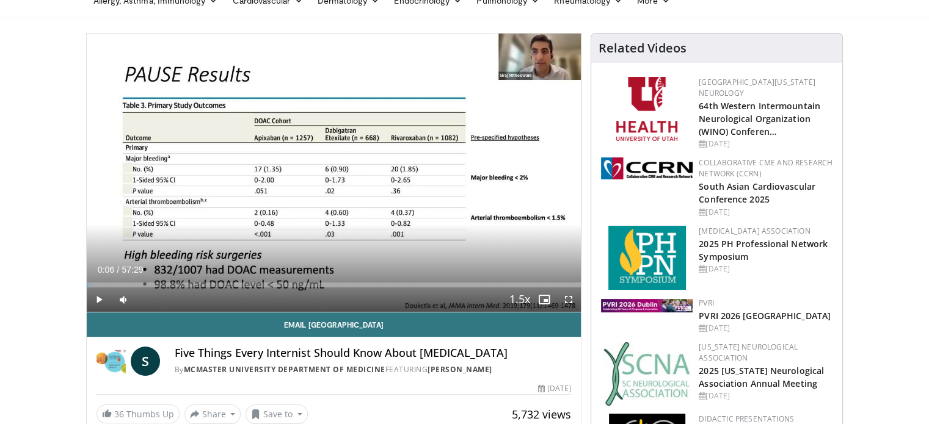
scroll to position [0, 0]
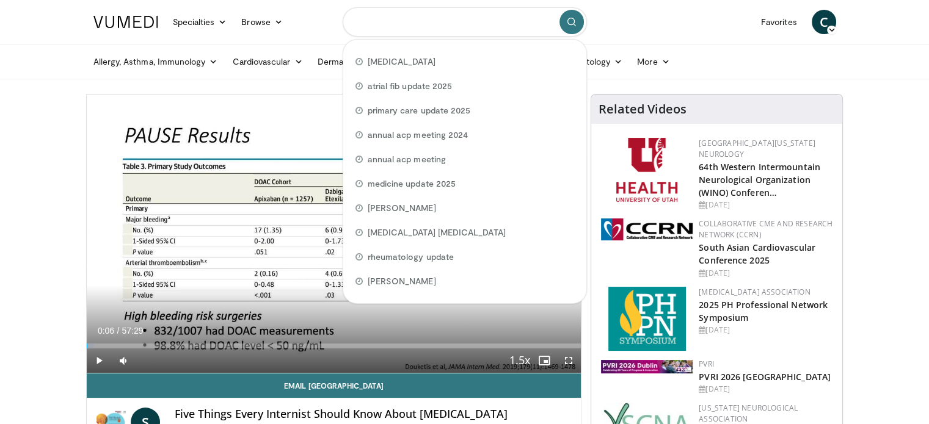
drag, startPoint x: 497, startPoint y: 21, endPoint x: 369, endPoint y: 13, distance: 127.9
click at [369, 13] on input "Search topics, interventions" at bounding box center [465, 21] width 244 height 29
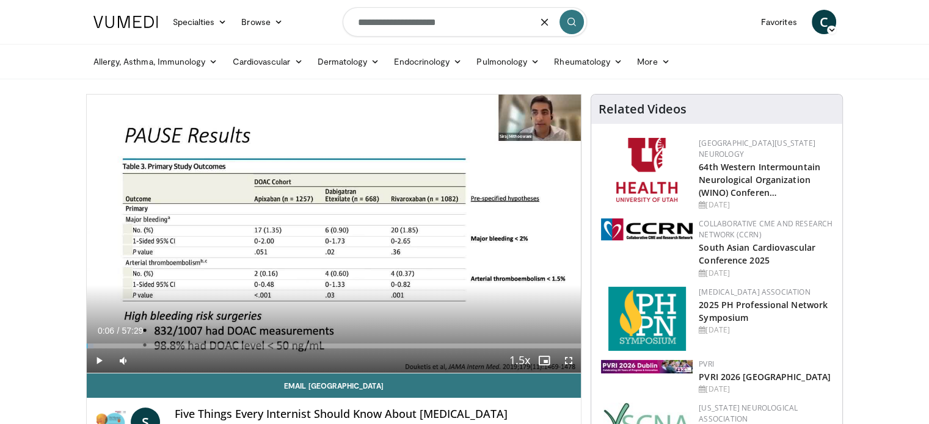
type input "**********"
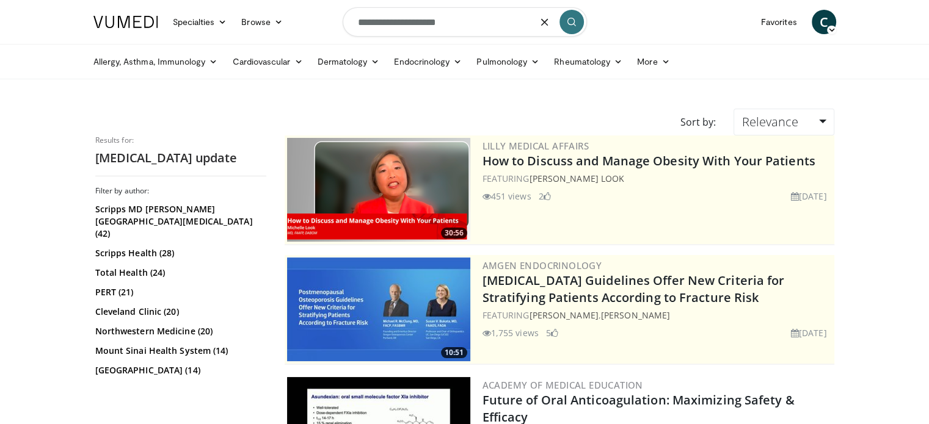
drag, startPoint x: 464, startPoint y: 21, endPoint x: 425, endPoint y: 19, distance: 38.6
click at [425, 19] on input "**********" at bounding box center [465, 21] width 244 height 29
type input "**********"
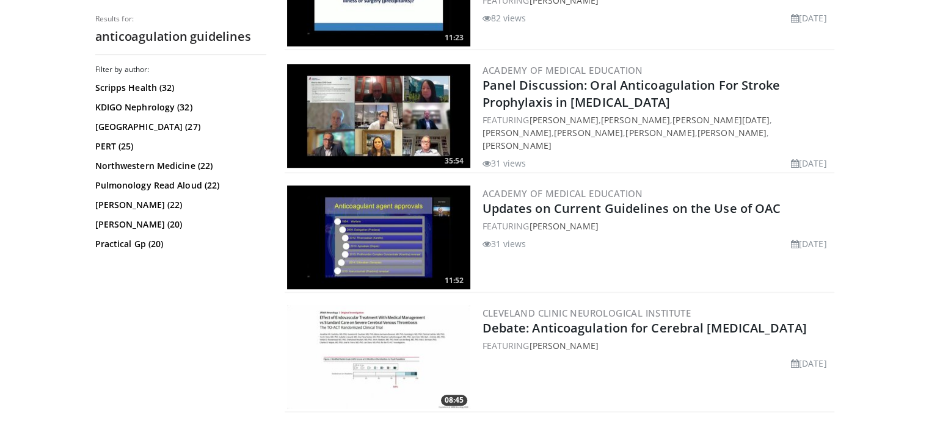
scroll to position [733, 0]
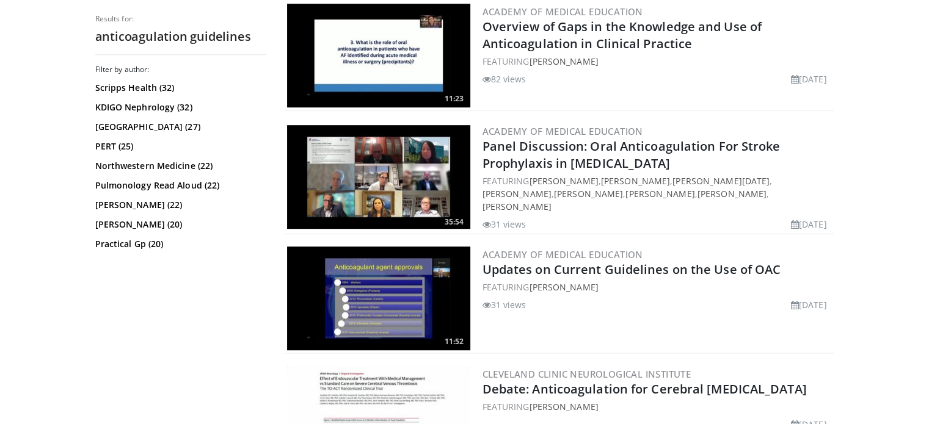
click at [376, 280] on img at bounding box center [378, 299] width 183 height 104
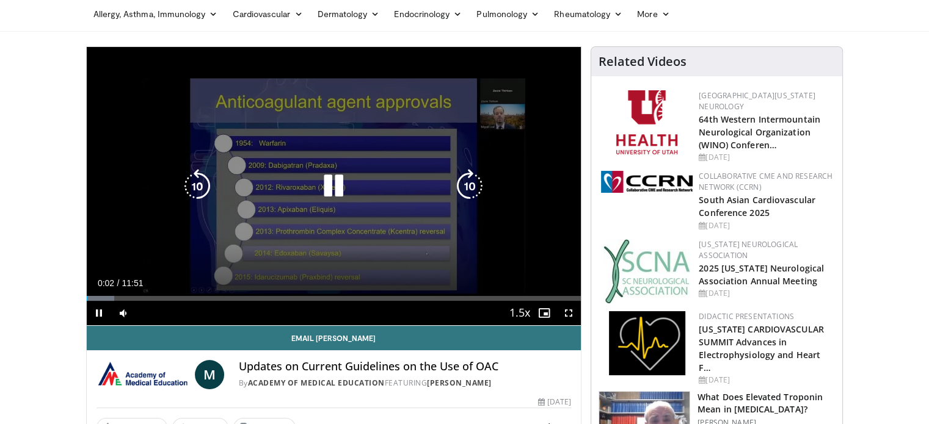
scroll to position [61, 0]
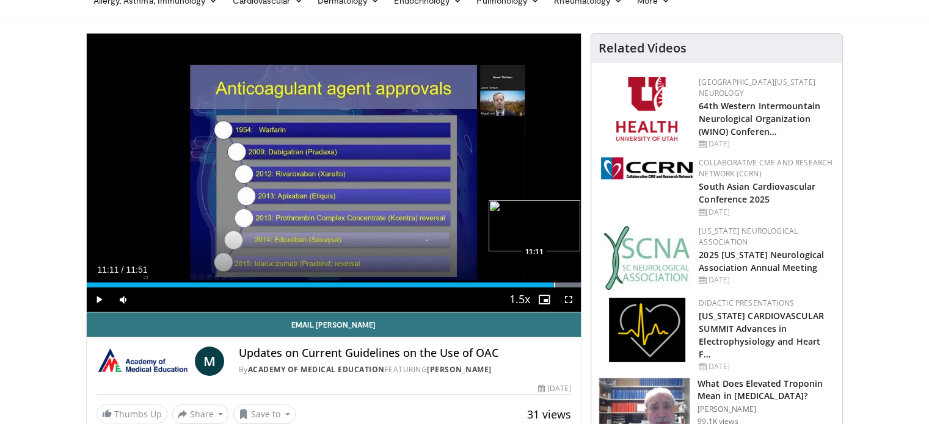
click at [554, 285] on div "Progress Bar" at bounding box center [554, 285] width 1 height 5
click at [545, 285] on div "Progress Bar" at bounding box center [545, 285] width 1 height 5
click at [539, 286] on div "Progress Bar" at bounding box center [539, 285] width 1 height 5
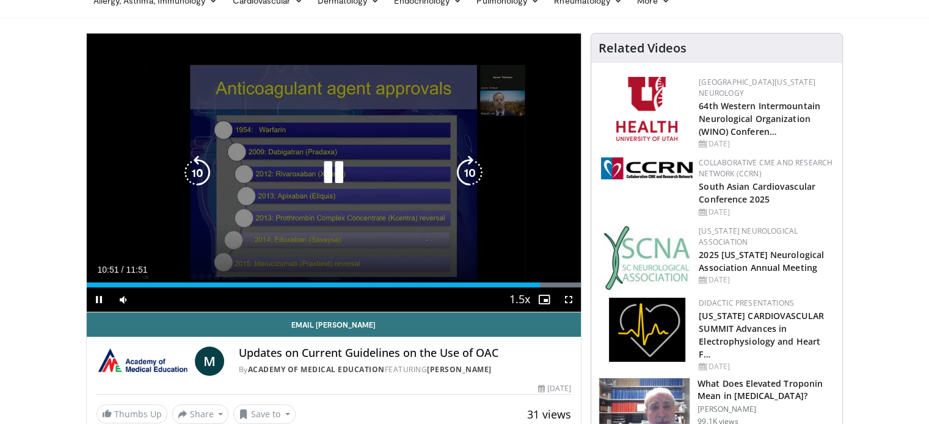
click at [344, 258] on div "10 seconds Tap to unmute" at bounding box center [334, 173] width 495 height 278
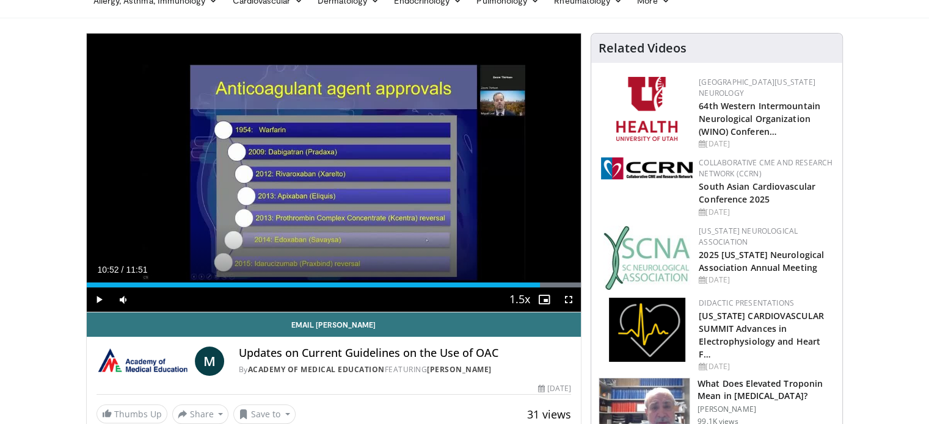
drag, startPoint x: 218, startPoint y: 303, endPoint x: 245, endPoint y: 304, distance: 26.9
click at [220, 303] on div "Current Time 10:52 / Duration 11:51 Play Skip Backward Skip Forward Mute Loaded…" at bounding box center [334, 300] width 495 height 24
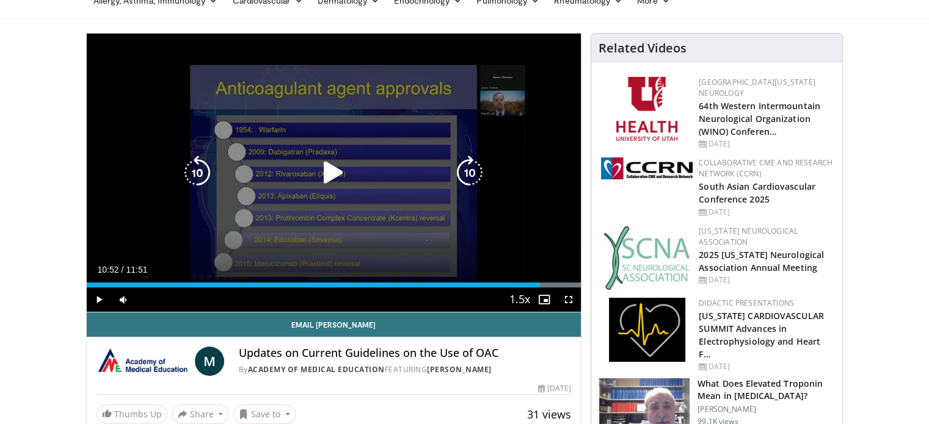
click at [142, 203] on div "10 seconds Tap to unmute" at bounding box center [334, 173] width 495 height 278
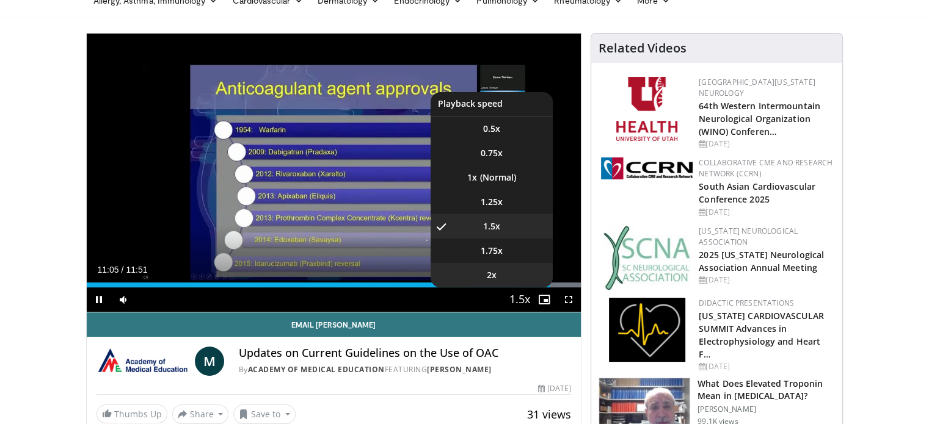
click at [539, 282] on li "2x" at bounding box center [492, 275] width 122 height 24
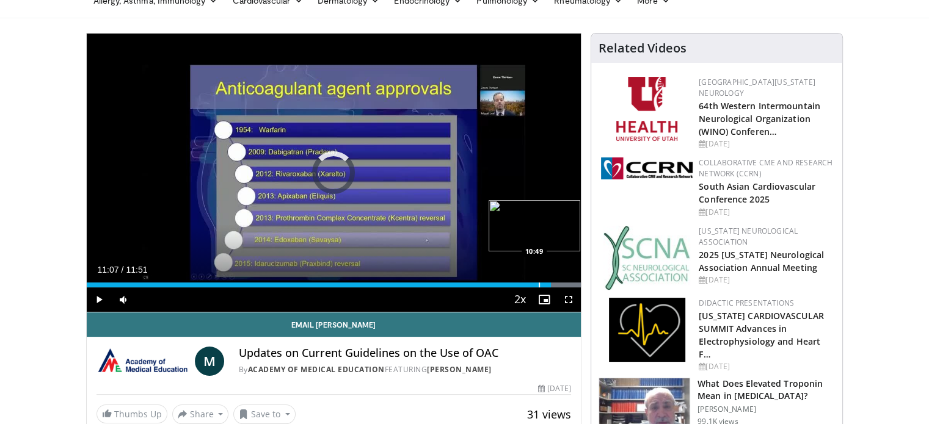
click at [537, 280] on div "Loaded : 100.00% 11:07 10:49" at bounding box center [334, 282] width 495 height 12
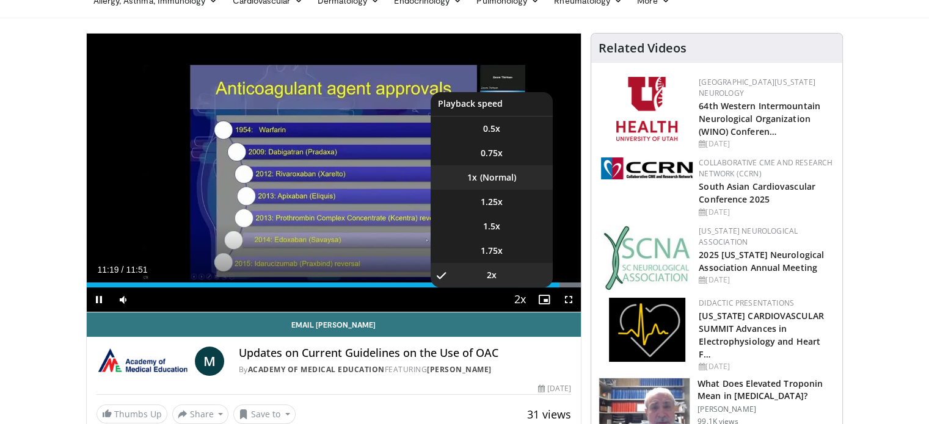
click at [491, 177] on li "1x" at bounding box center [492, 178] width 122 height 24
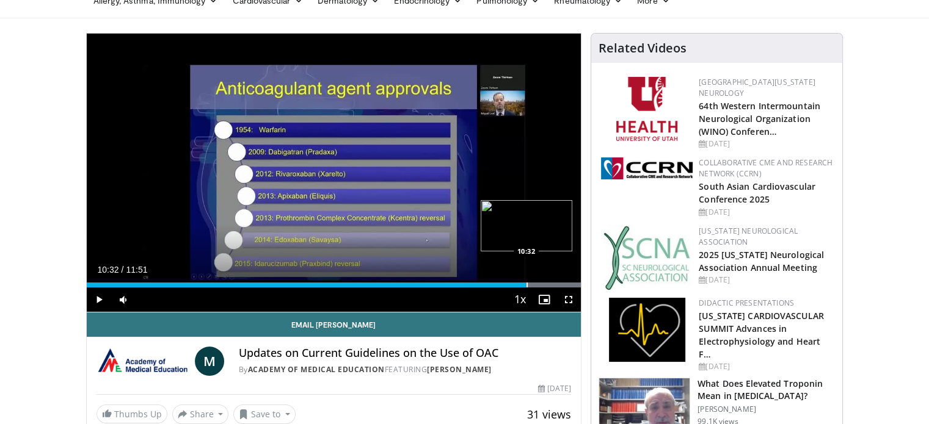
click at [526, 284] on div "Progress Bar" at bounding box center [526, 285] width 1 height 5
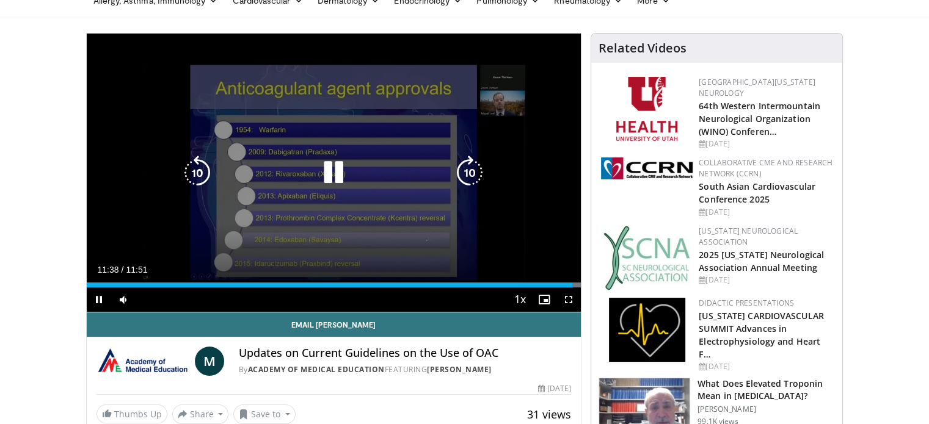
click at [424, 205] on div "10 seconds Tap to unmute" at bounding box center [334, 173] width 495 height 278
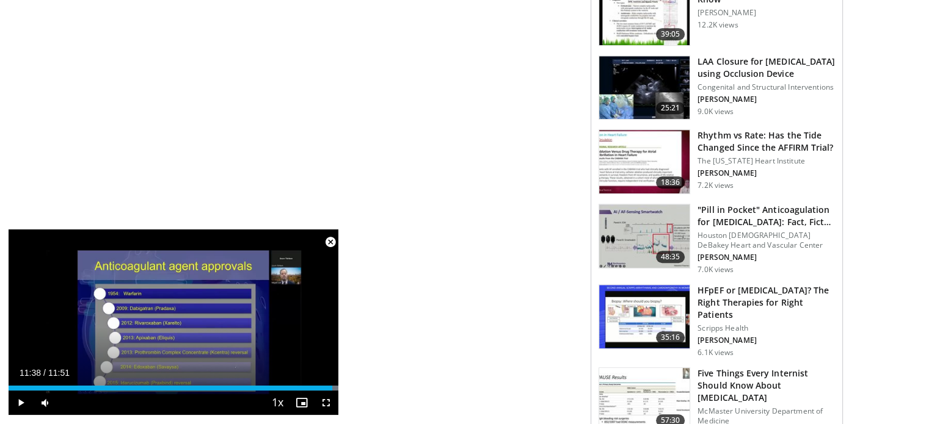
scroll to position [733, 0]
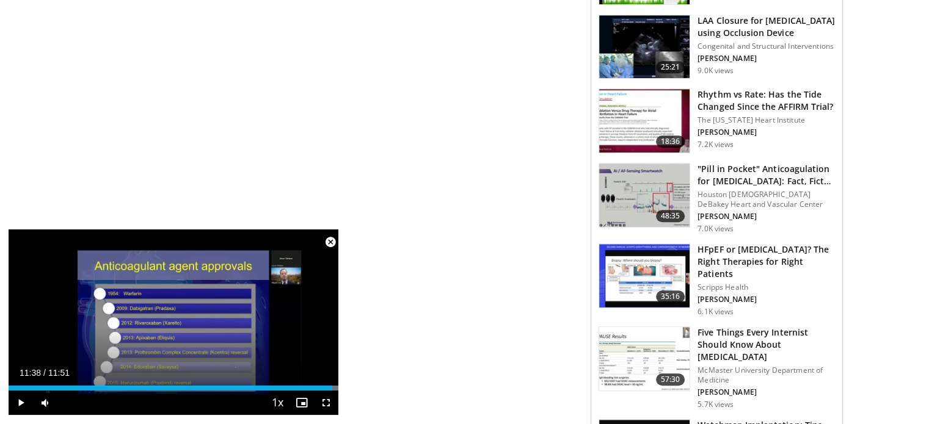
click at [647, 334] on img at bounding box center [644, 359] width 90 height 64
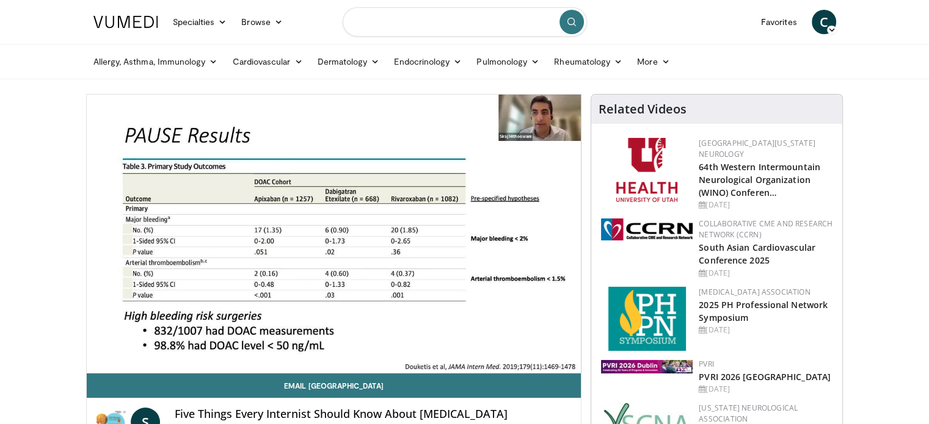
click at [415, 24] on input "Search topics, interventions" at bounding box center [465, 21] width 244 height 29
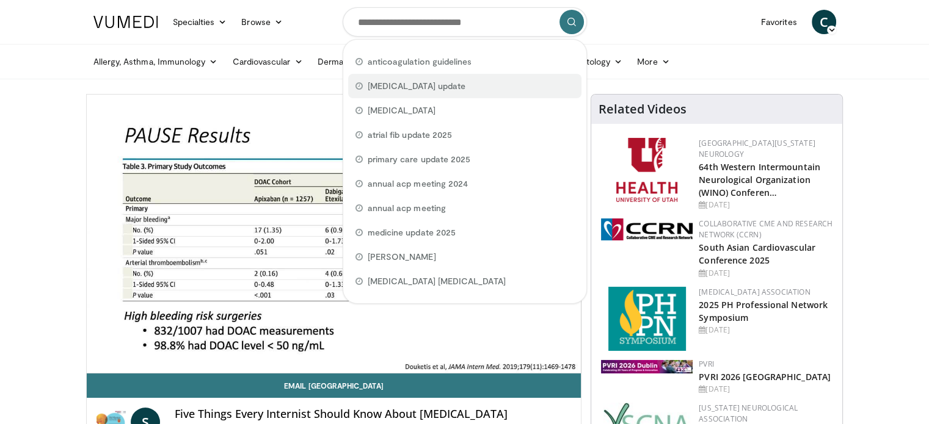
click at [408, 84] on span "anticoagulants update" at bounding box center [417, 86] width 98 height 12
type input "**********"
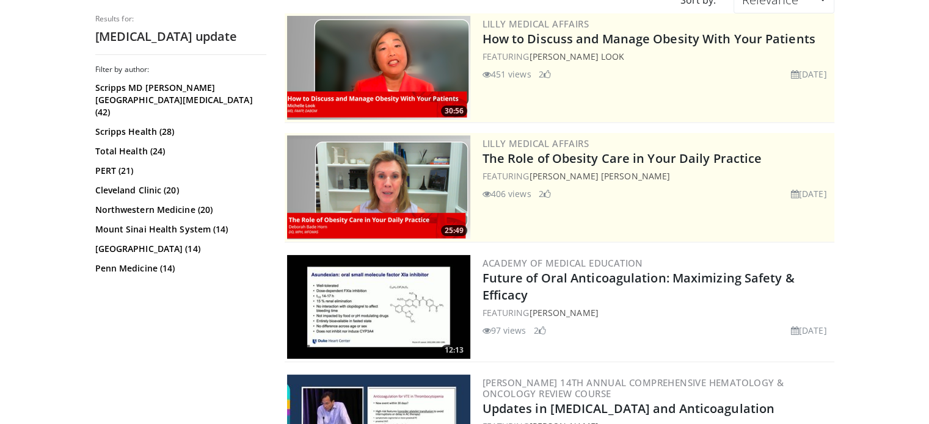
scroll to position [183, 0]
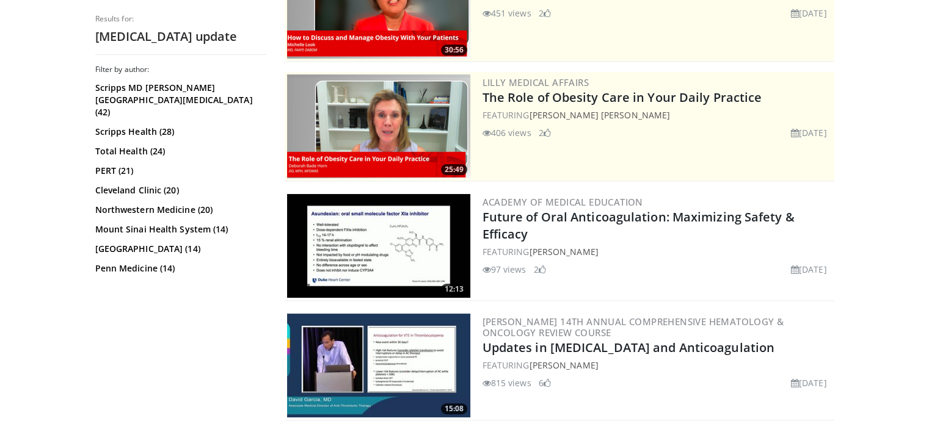
click at [374, 247] on img at bounding box center [378, 246] width 183 height 104
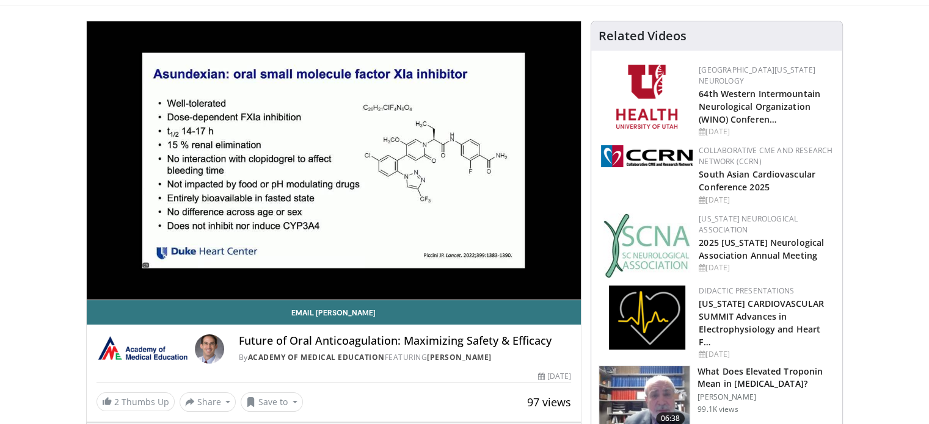
scroll to position [61, 0]
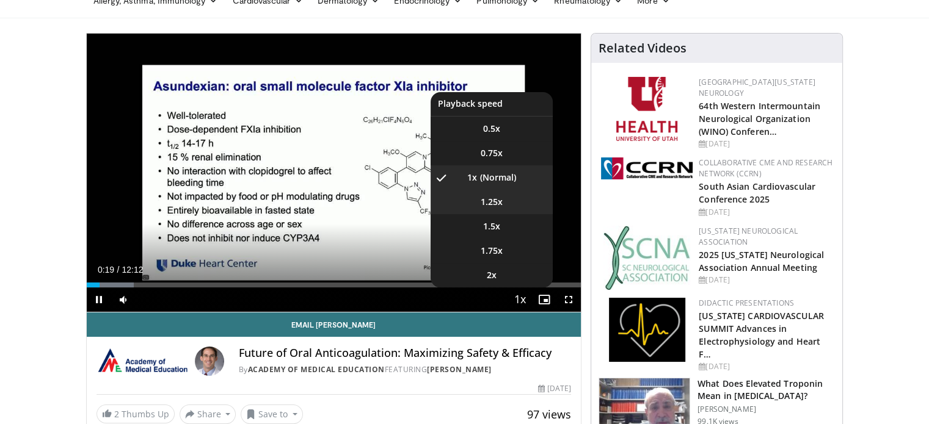
click at [491, 202] on span "1.25x" at bounding box center [492, 202] width 22 height 12
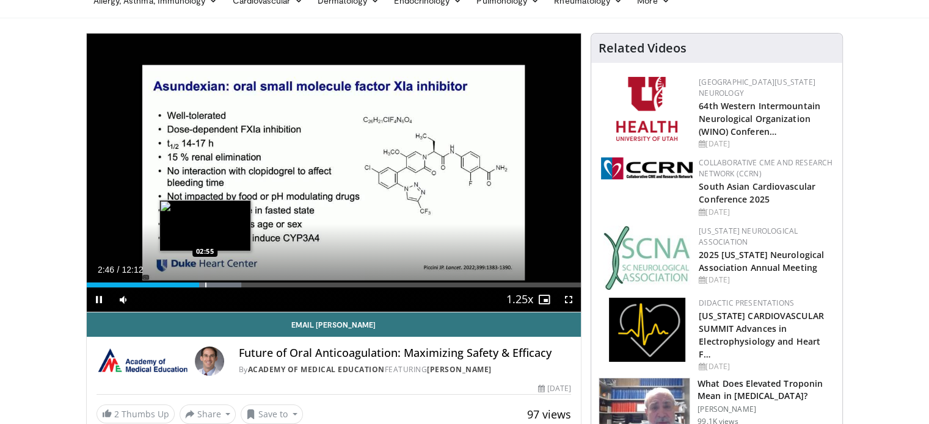
click at [205, 285] on div "Progress Bar" at bounding box center [205, 285] width 1 height 5
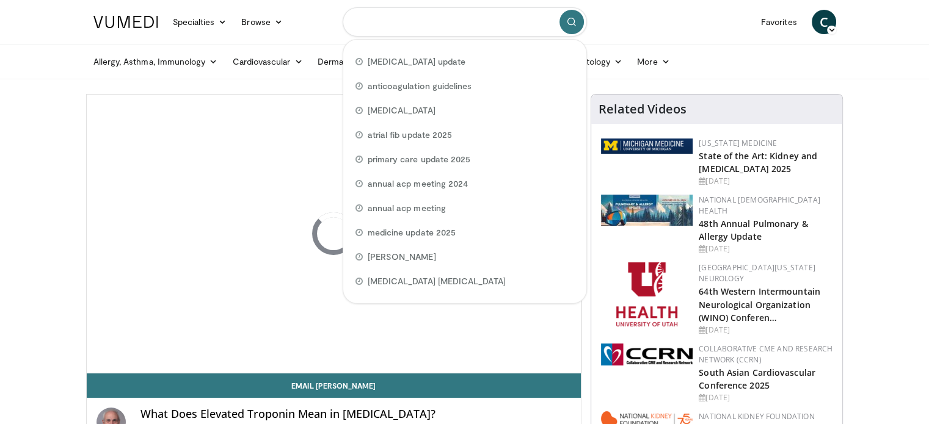
click at [408, 16] on input "Search topics, interventions" at bounding box center [465, 21] width 244 height 29
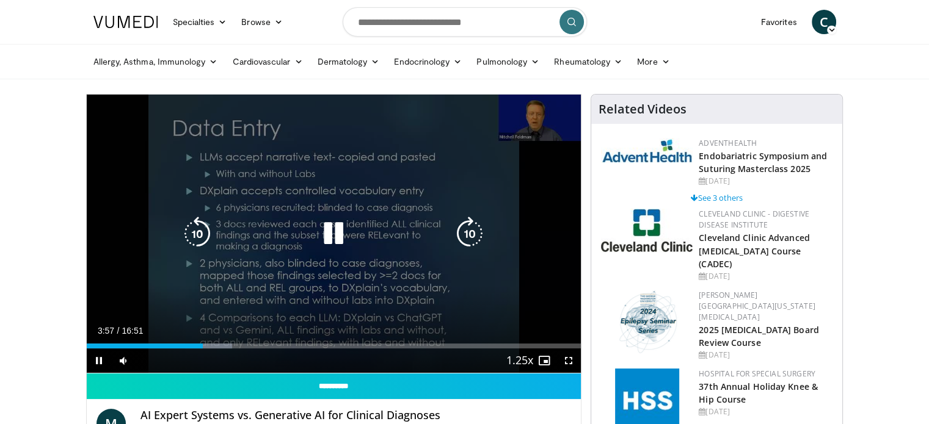
click at [266, 139] on div "10 seconds Tap to unmute" at bounding box center [334, 234] width 495 height 278
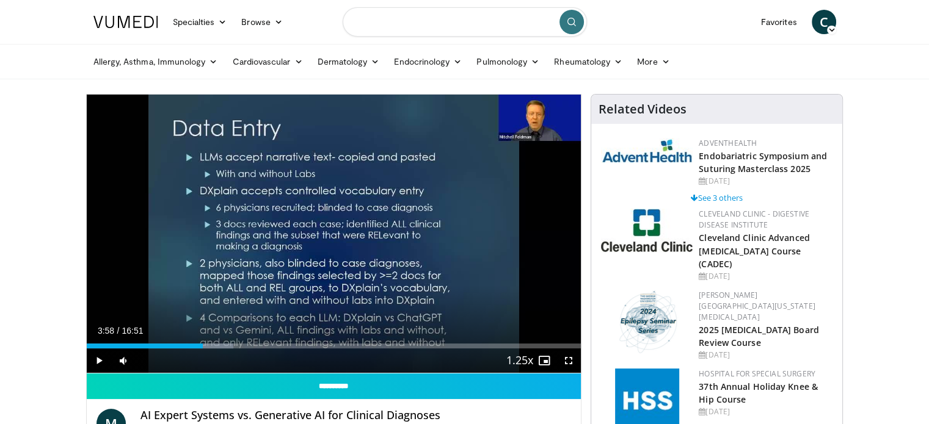
click at [442, 21] on input "Search topics, interventions" at bounding box center [465, 21] width 244 height 29
type input "**********"
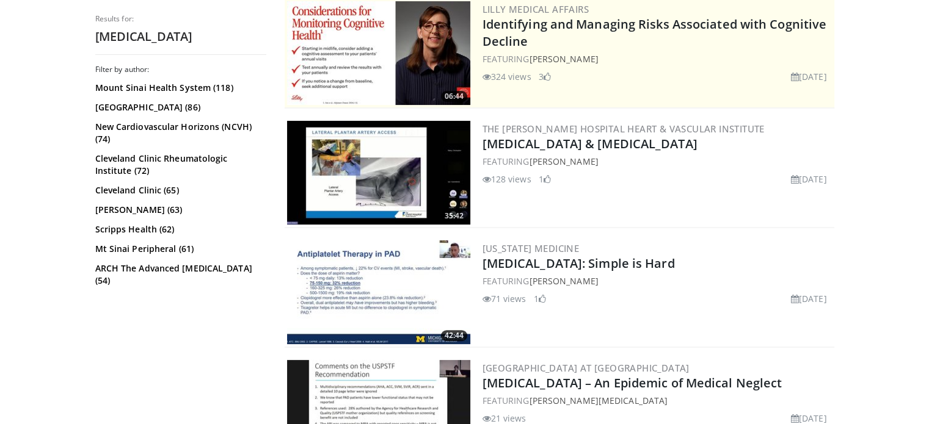
scroll to position [244, 0]
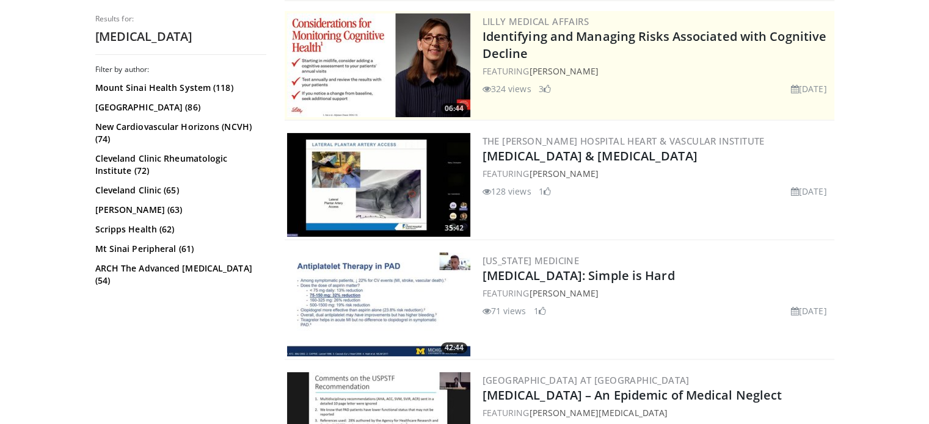
click at [375, 175] on img at bounding box center [378, 185] width 183 height 104
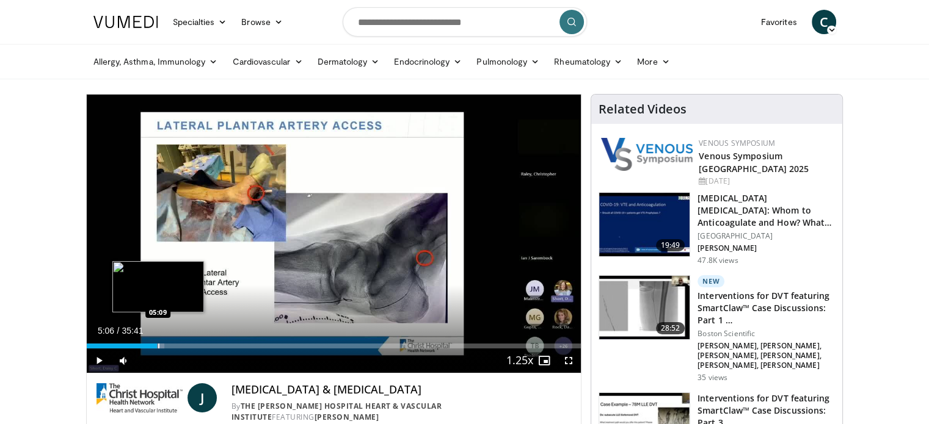
click at [158, 345] on div "Progress Bar" at bounding box center [158, 346] width 1 height 5
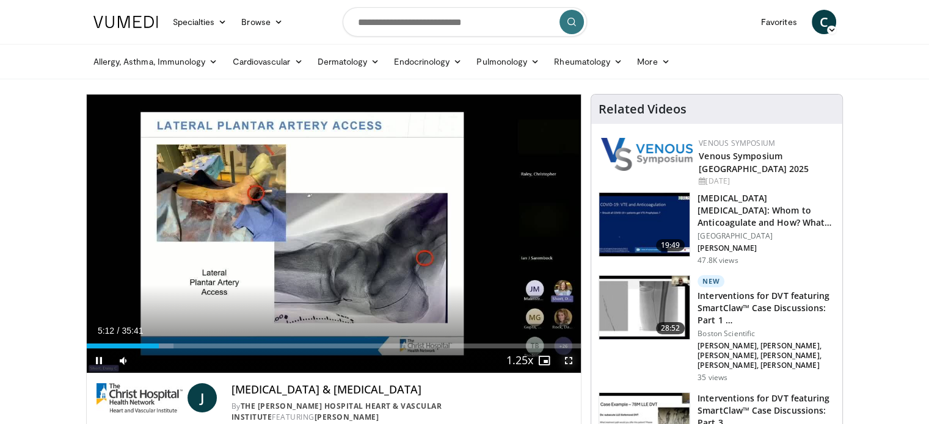
click at [567, 362] on span "Video Player" at bounding box center [568, 361] width 24 height 24
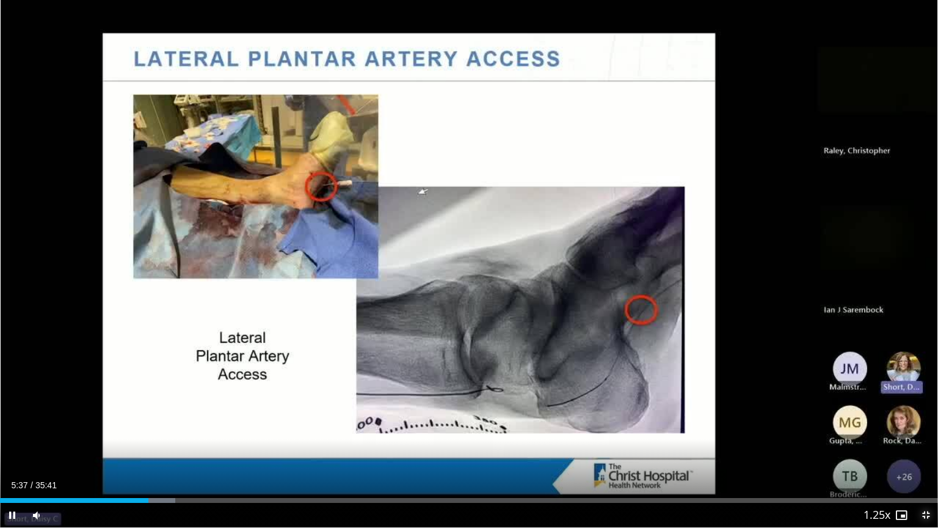
click at [925, 424] on span "Video Player" at bounding box center [926, 515] width 24 height 24
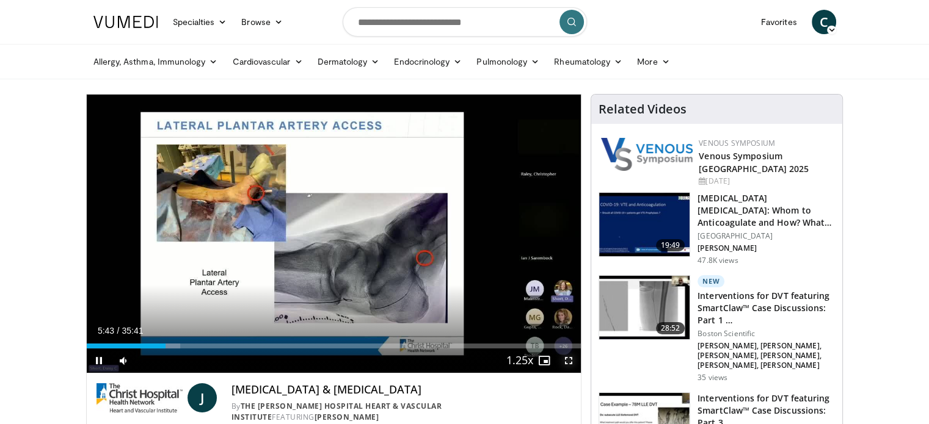
click at [566, 358] on span "Video Player" at bounding box center [568, 361] width 24 height 24
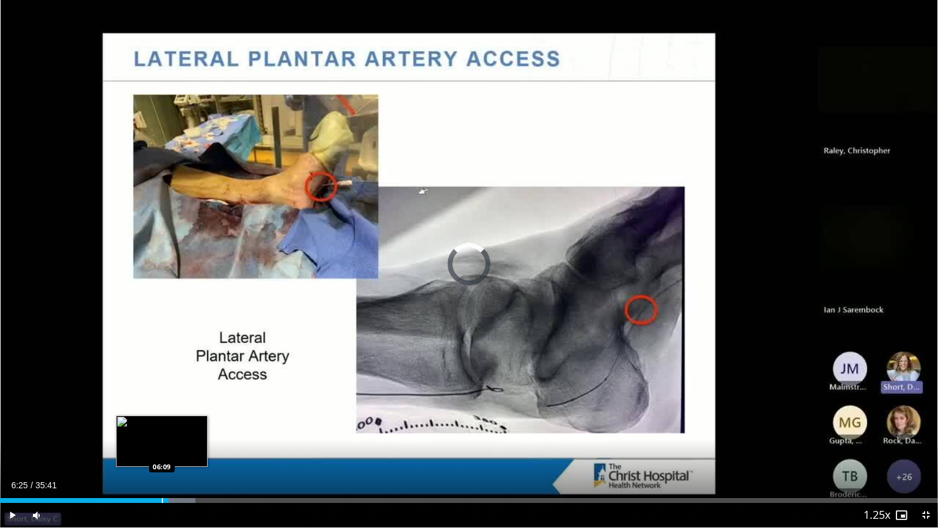
click at [162, 424] on div "Progress Bar" at bounding box center [162, 500] width 1 height 5
click at [156, 424] on div "Progress Bar" at bounding box center [156, 500] width 1 height 5
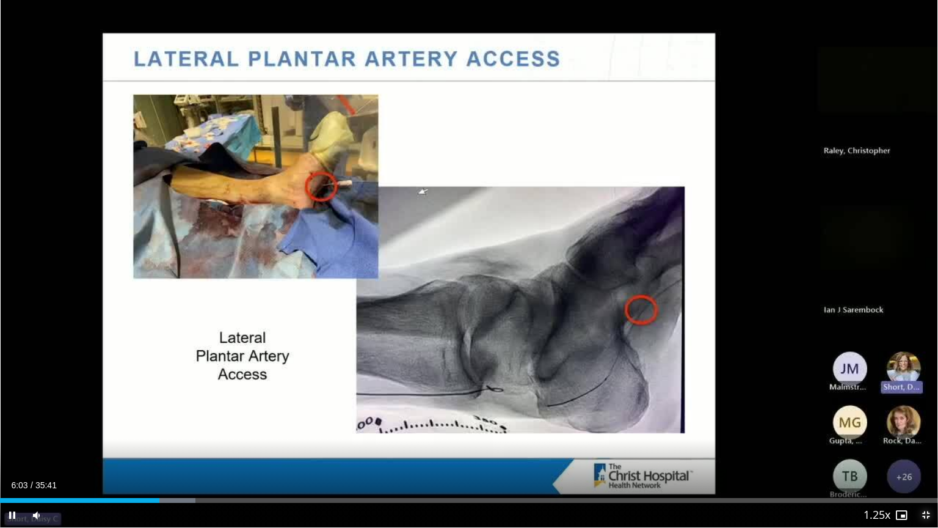
click at [919, 424] on span "Video Player" at bounding box center [926, 515] width 24 height 24
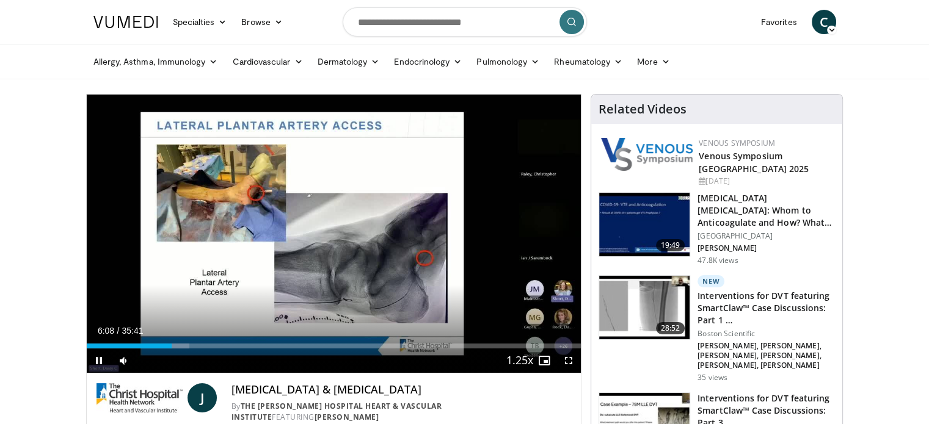
click at [339, 362] on div "Current Time 6:08 / Duration 35:41 Pause Skip Backward Skip Forward Mute Loaded…" at bounding box center [334, 361] width 495 height 24
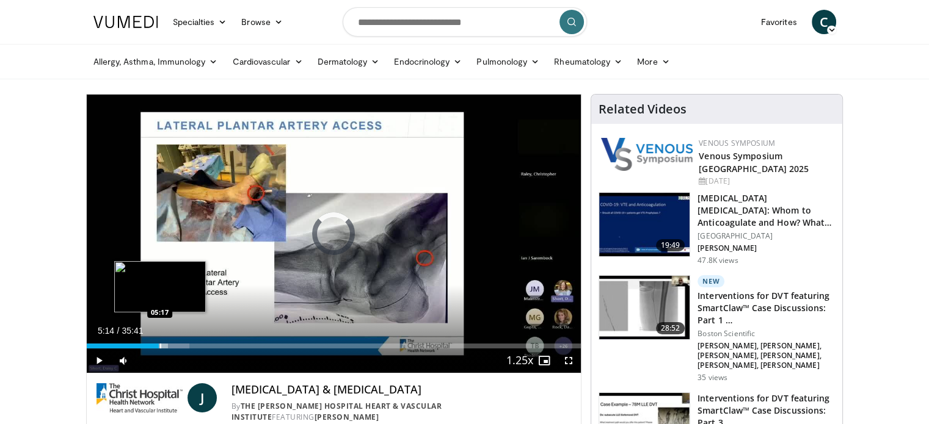
click at [159, 346] on div "05:14" at bounding box center [123, 346] width 73 height 5
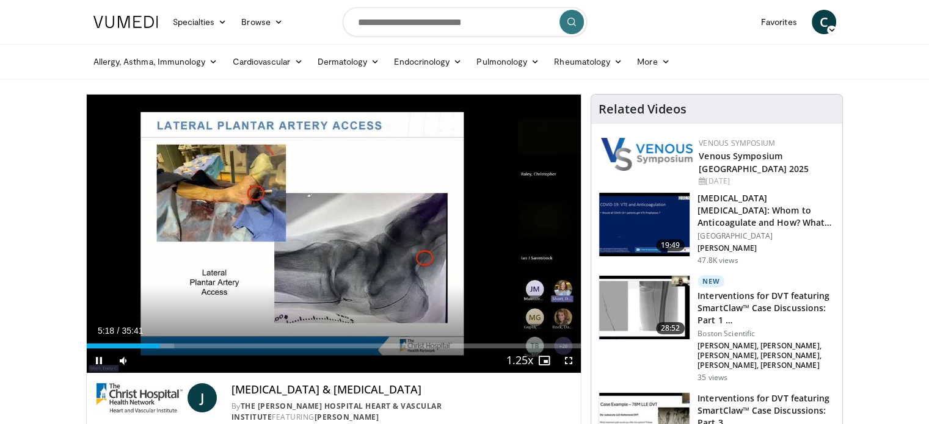
click at [283, 368] on div "Current Time 5:18 / Duration 35:41 Pause Skip Backward Skip Forward Mute Loaded…" at bounding box center [334, 361] width 495 height 24
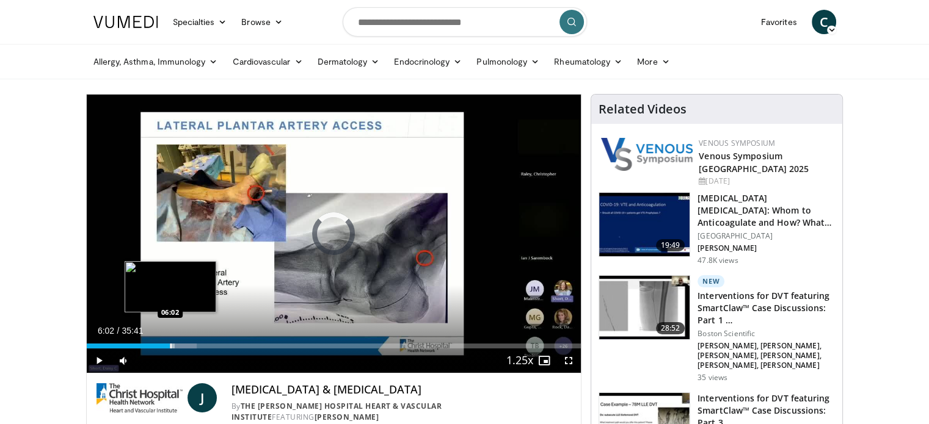
click at [170, 345] on div "Progress Bar" at bounding box center [170, 346] width 1 height 5
click at [164, 345] on div "Progress Bar" at bounding box center [164, 346] width 1 height 5
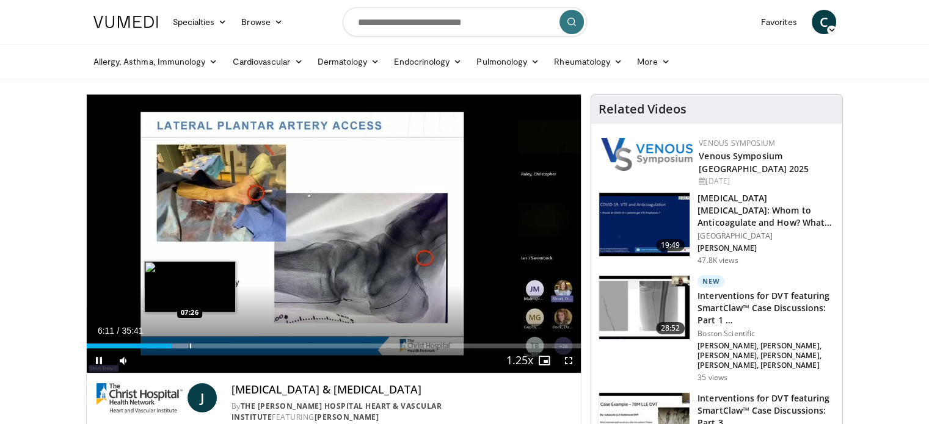
click at [188, 345] on div "Loaded : 20.38% 06:11 07:26" at bounding box center [334, 346] width 495 height 5
click at [173, 344] on div "Progress Bar" at bounding box center [173, 346] width 1 height 5
click at [177, 347] on div "Progress Bar" at bounding box center [177, 346] width 1 height 5
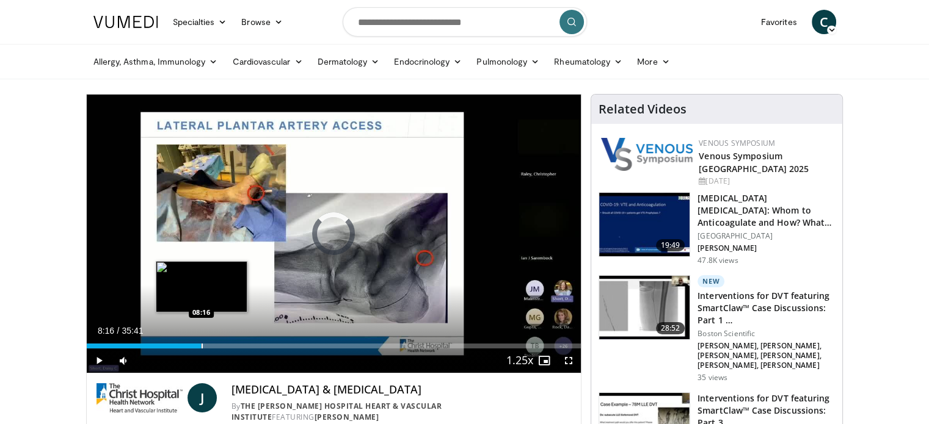
click at [202, 344] on div "Progress Bar" at bounding box center [202, 346] width 1 height 5
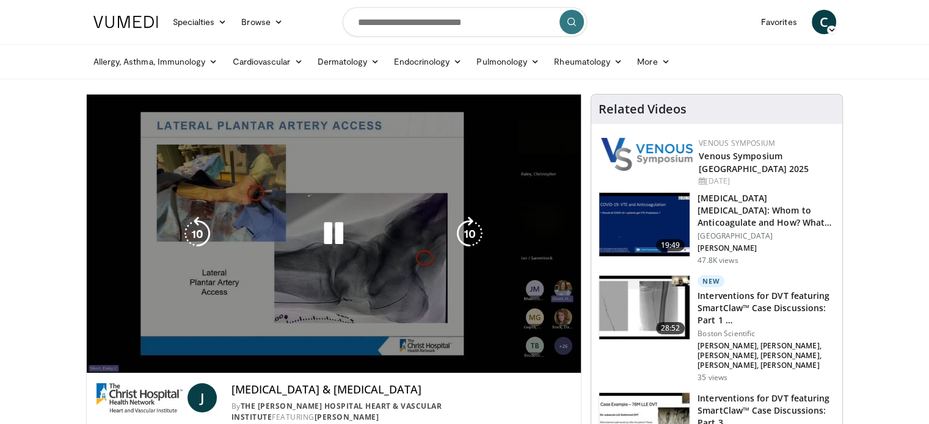
click at [272, 164] on div "10 seconds Tap to unmute" at bounding box center [334, 234] width 495 height 278
